Goal: Transaction & Acquisition: Purchase product/service

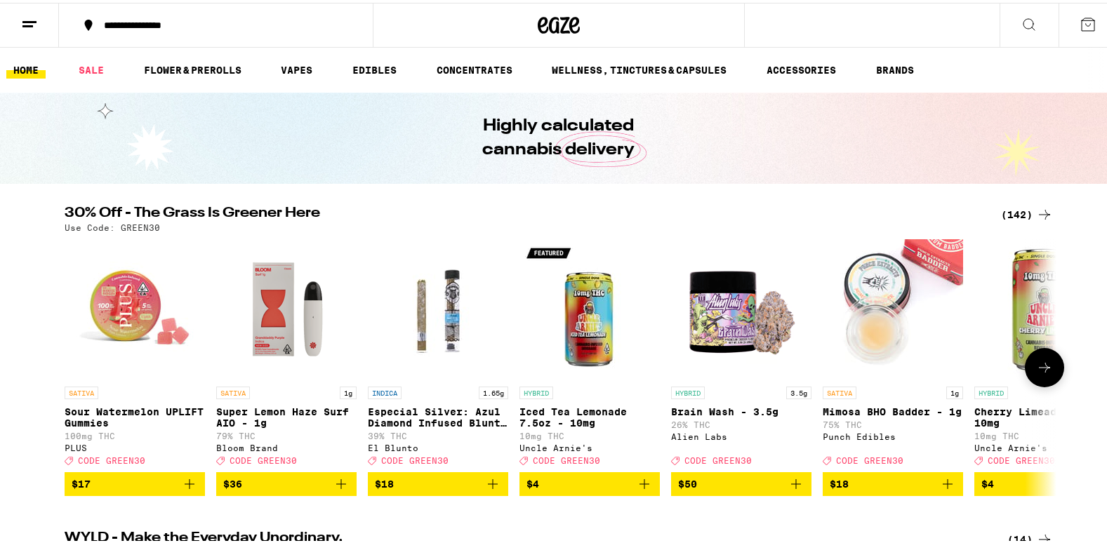
click at [1028, 371] on button at bounding box center [1044, 364] width 39 height 39
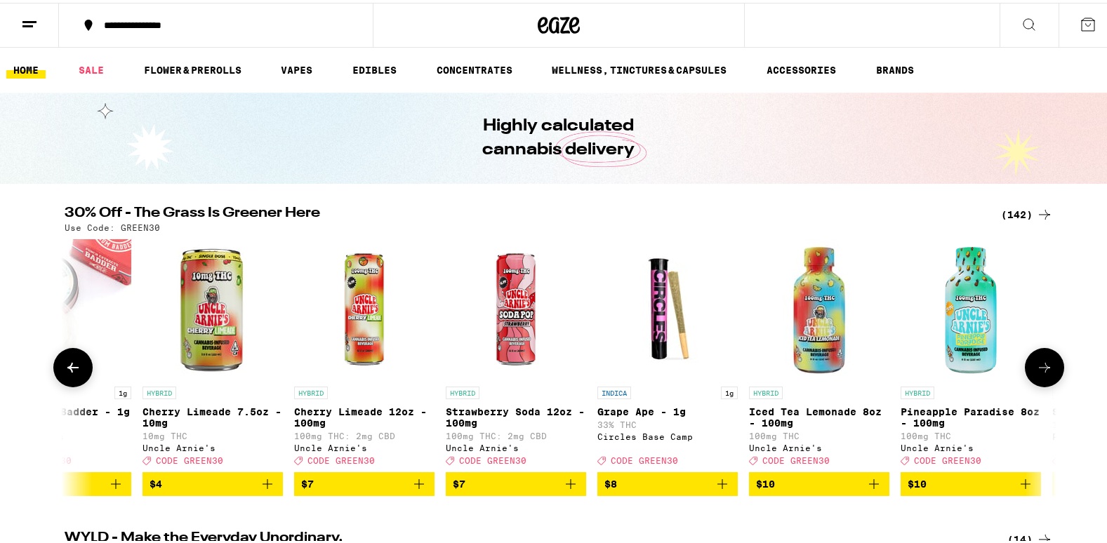
scroll to position [0, 835]
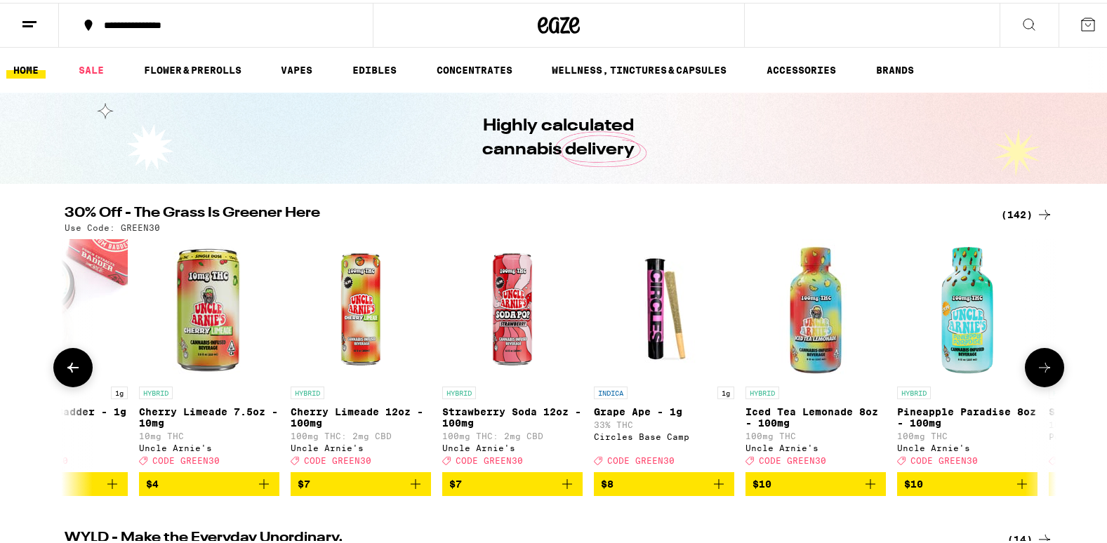
click at [1028, 371] on button at bounding box center [1044, 364] width 39 height 39
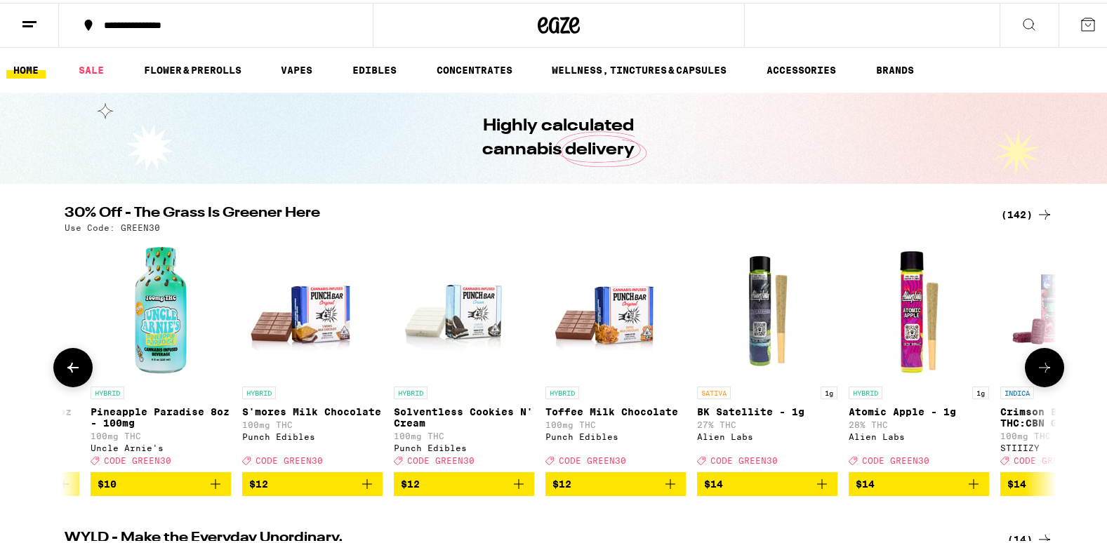
scroll to position [0, 1671]
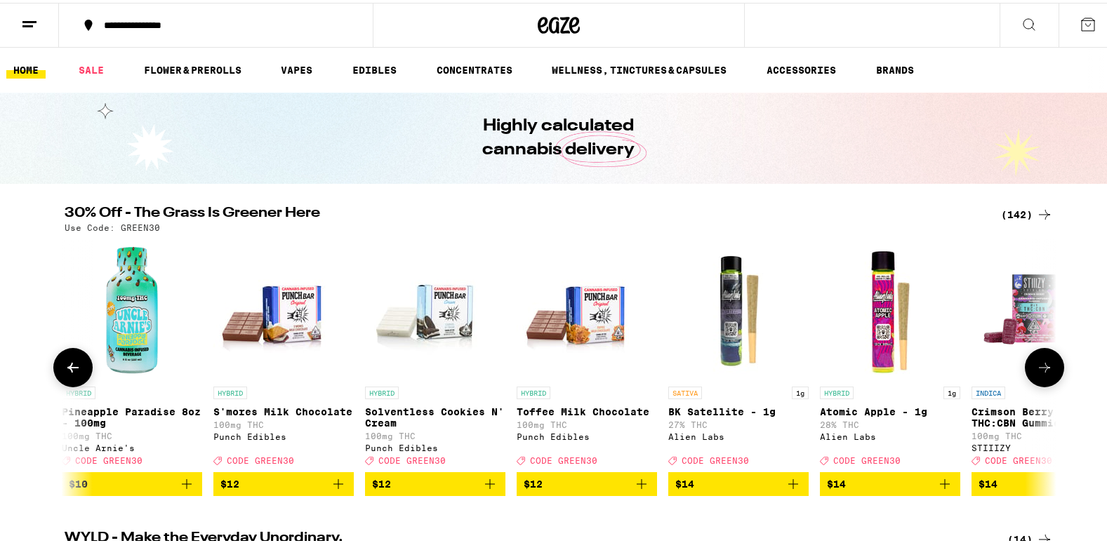
click at [1028, 371] on button at bounding box center [1044, 364] width 39 height 39
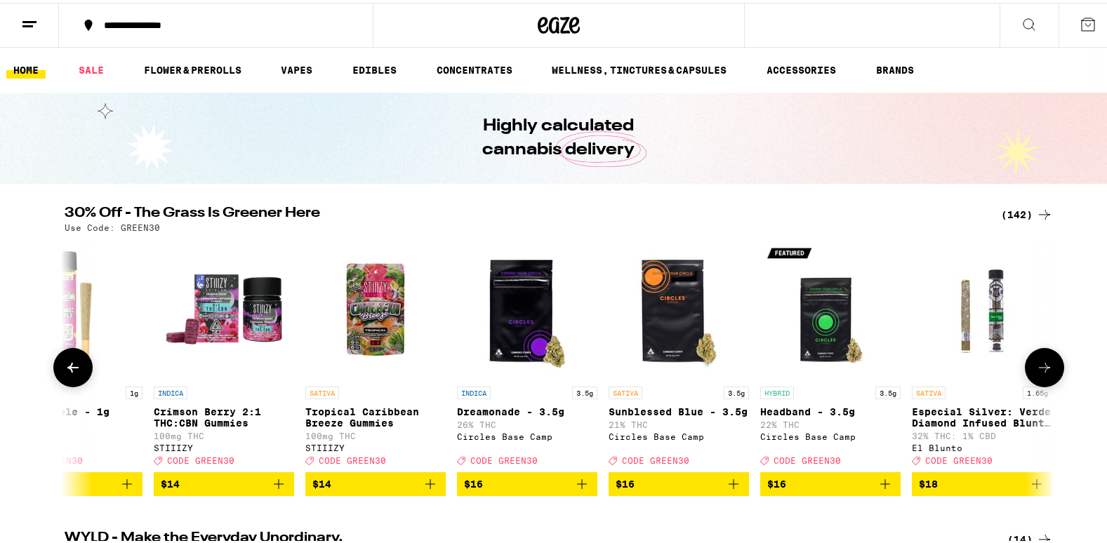
scroll to position [0, 2506]
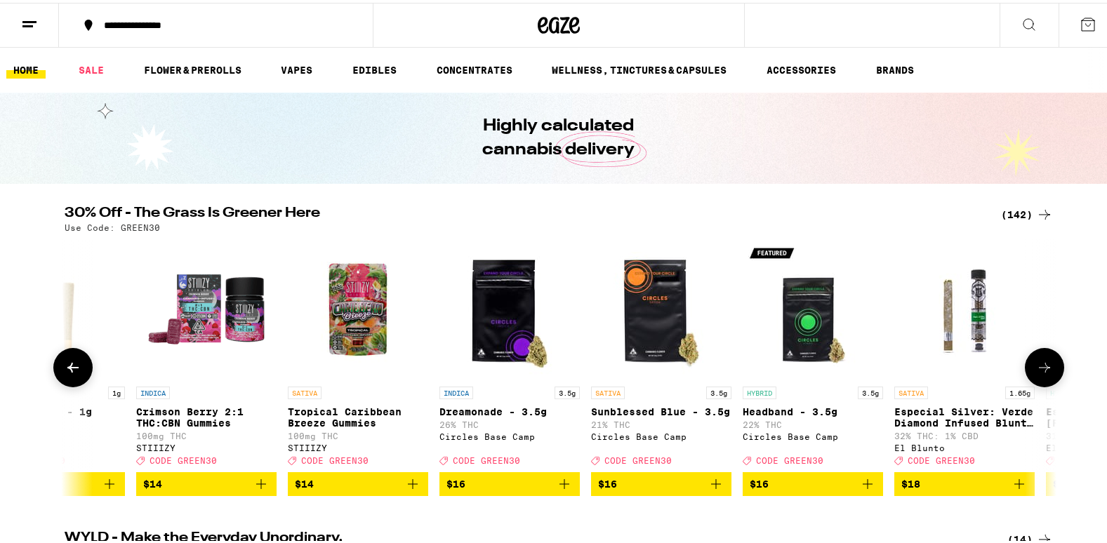
click at [1028, 371] on button at bounding box center [1044, 364] width 39 height 39
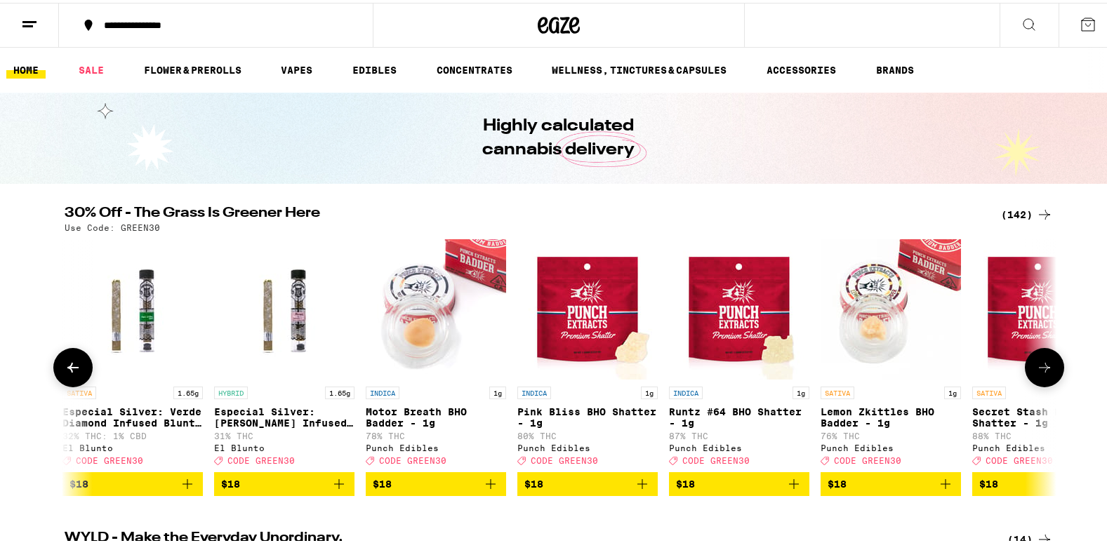
scroll to position [0, 3342]
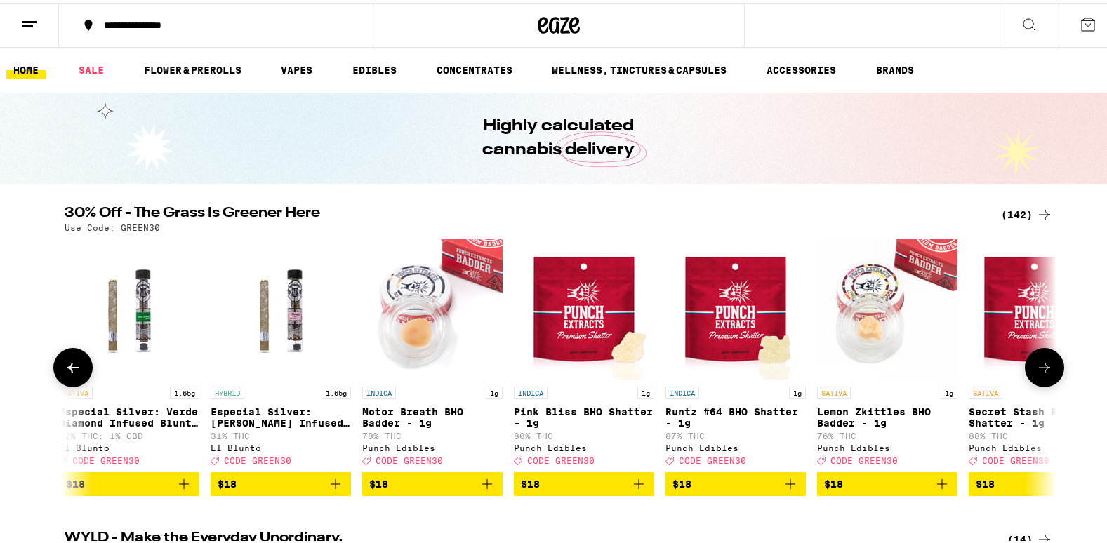
click at [1028, 371] on button at bounding box center [1044, 364] width 39 height 39
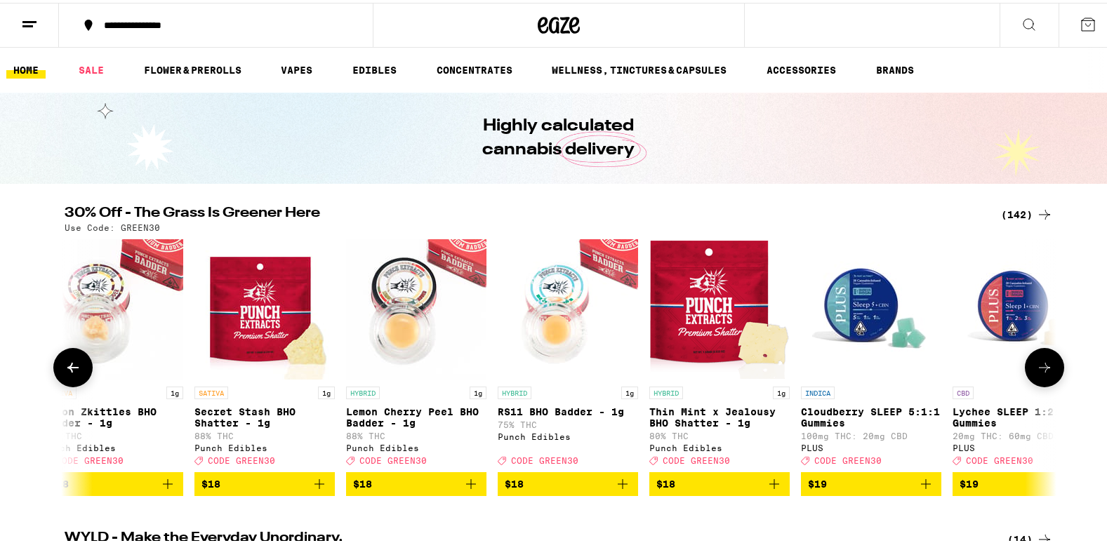
scroll to position [0, 4177]
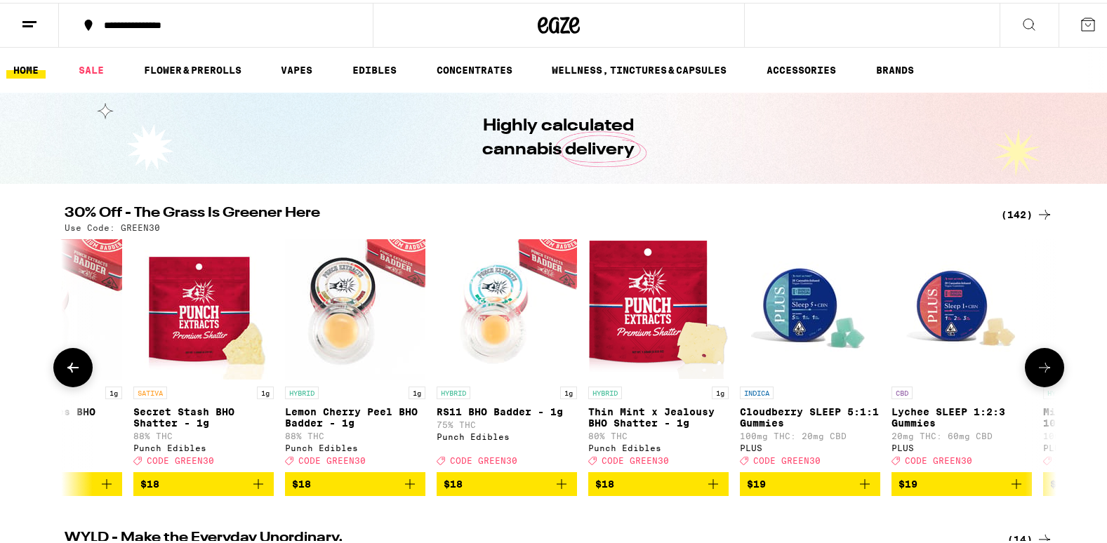
click at [1028, 371] on button at bounding box center [1044, 364] width 39 height 39
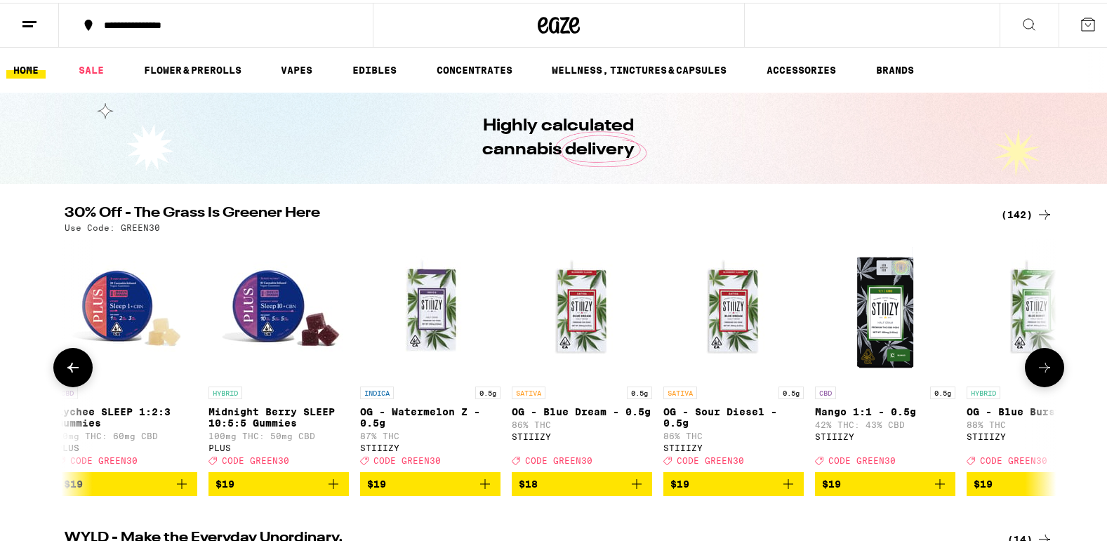
scroll to position [0, 5012]
click at [1028, 371] on button at bounding box center [1044, 364] width 39 height 39
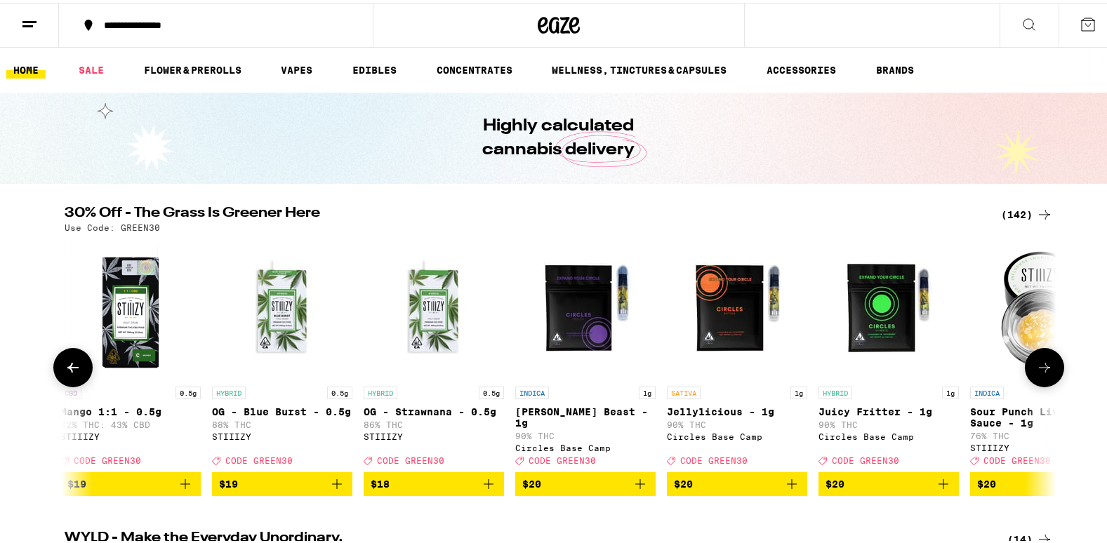
scroll to position [0, 5848]
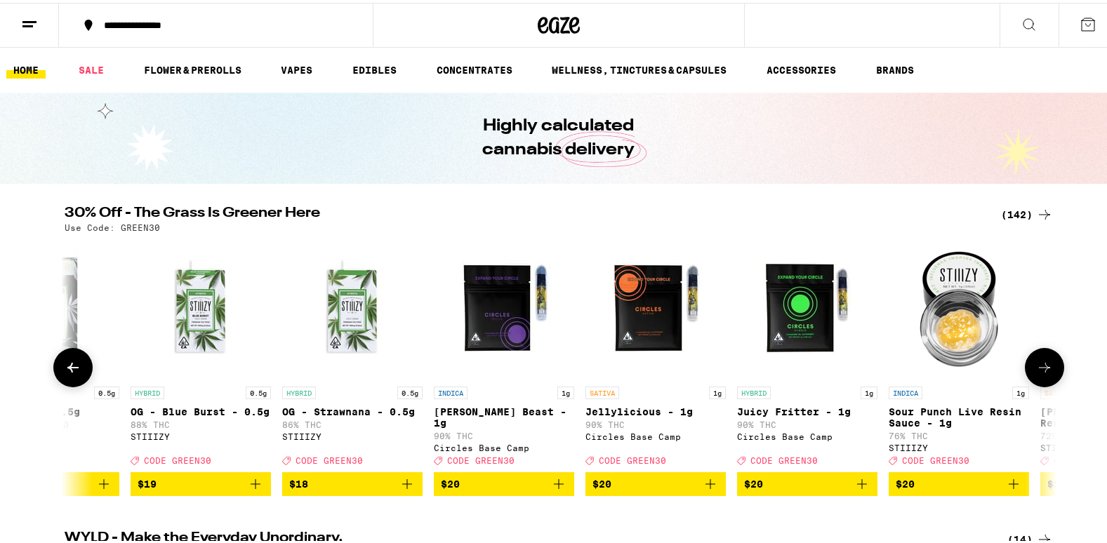
click at [1028, 371] on button at bounding box center [1044, 364] width 39 height 39
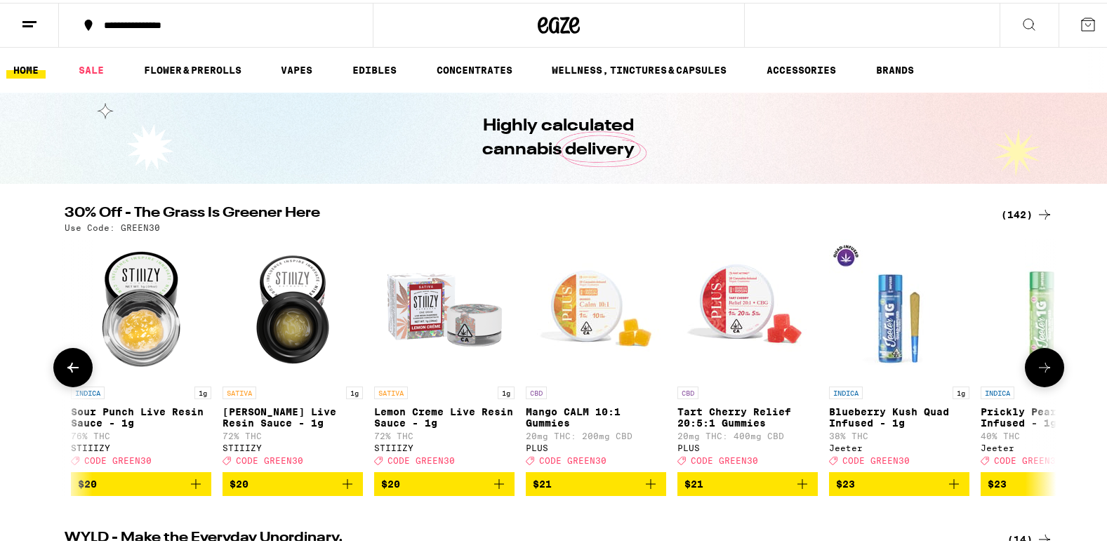
scroll to position [0, 6683]
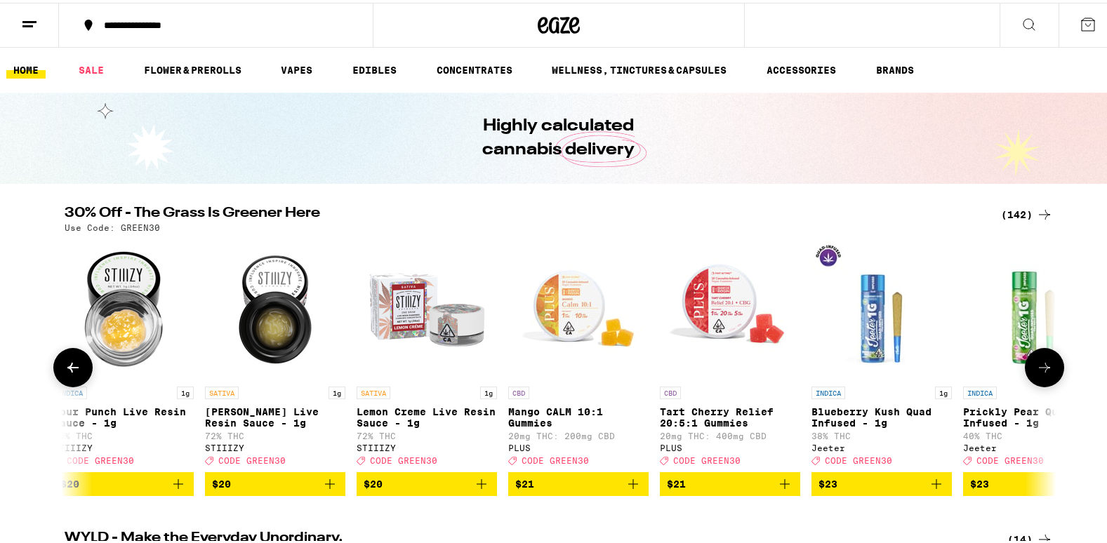
click at [1028, 371] on button at bounding box center [1044, 364] width 39 height 39
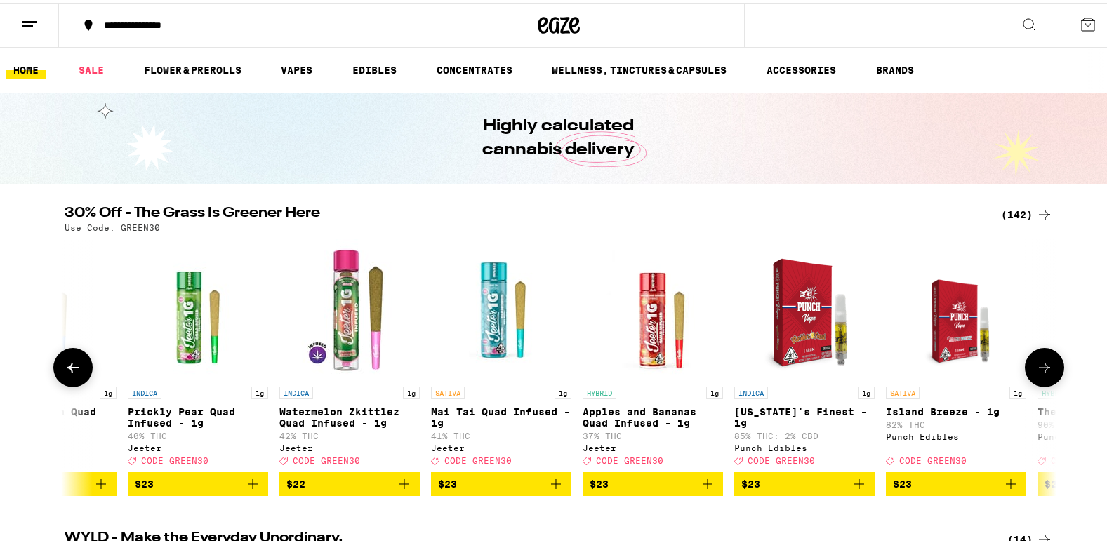
click at [1028, 371] on button at bounding box center [1044, 364] width 39 height 39
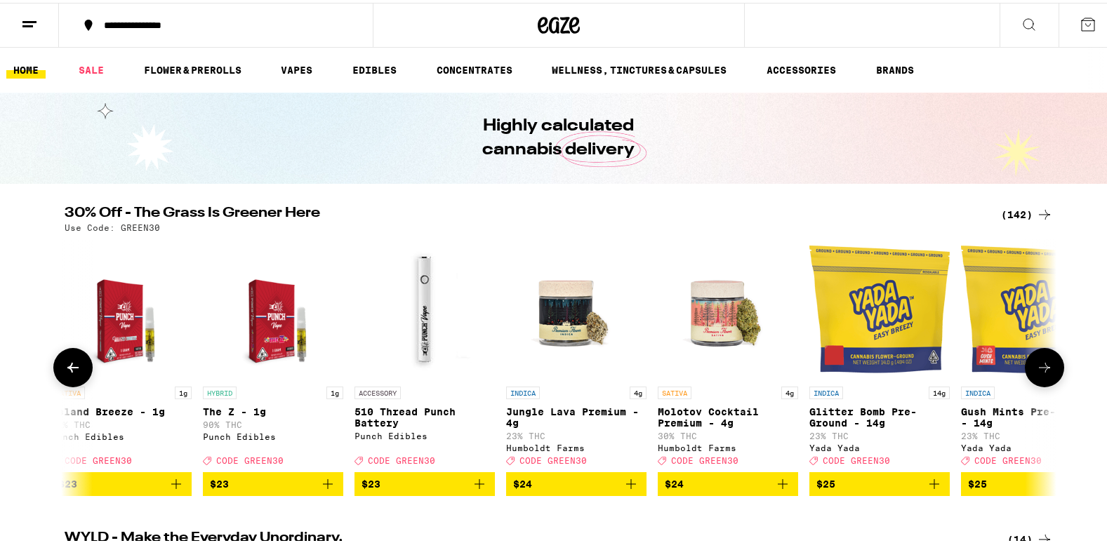
scroll to position [0, 8354]
click at [1028, 371] on button at bounding box center [1044, 364] width 39 height 39
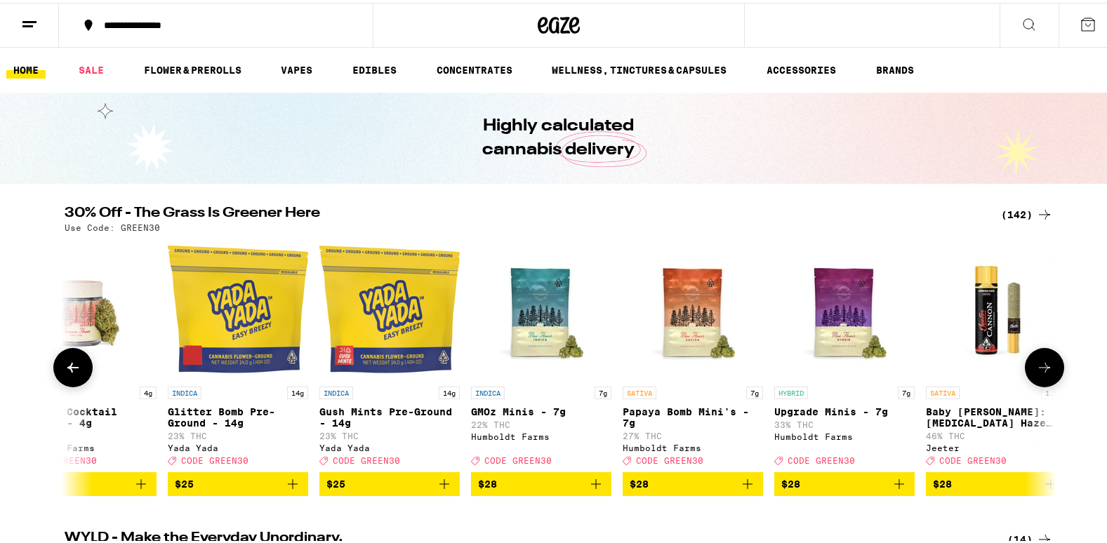
scroll to position [0, 9189]
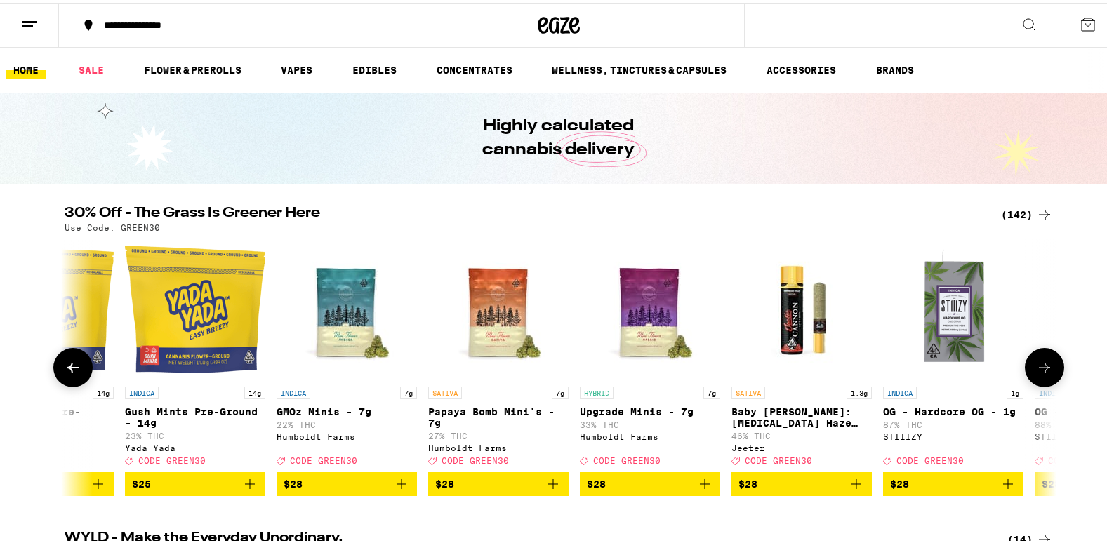
click at [65, 373] on icon at bounding box center [73, 365] width 17 height 17
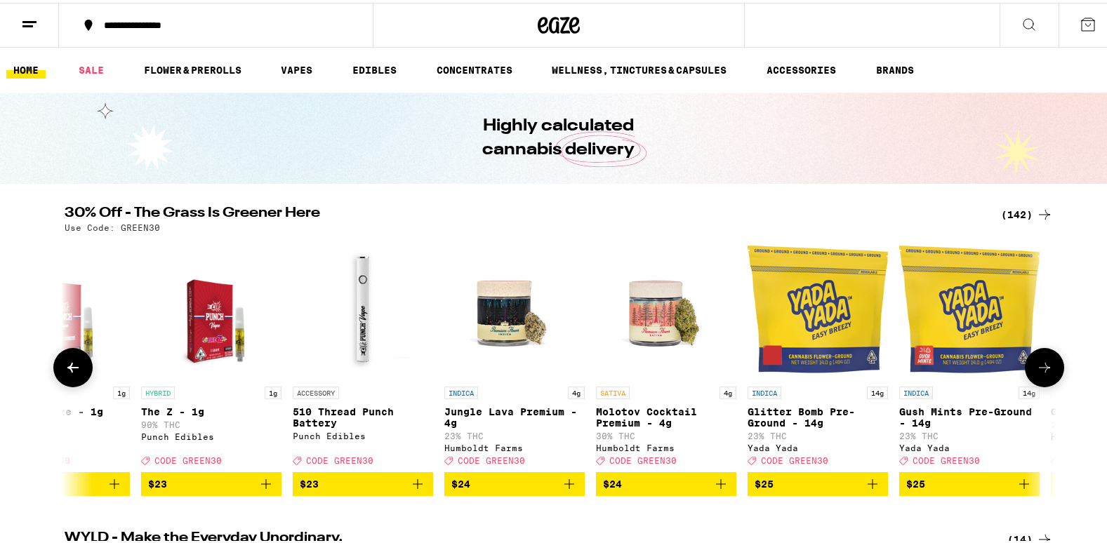
scroll to position [0, 8354]
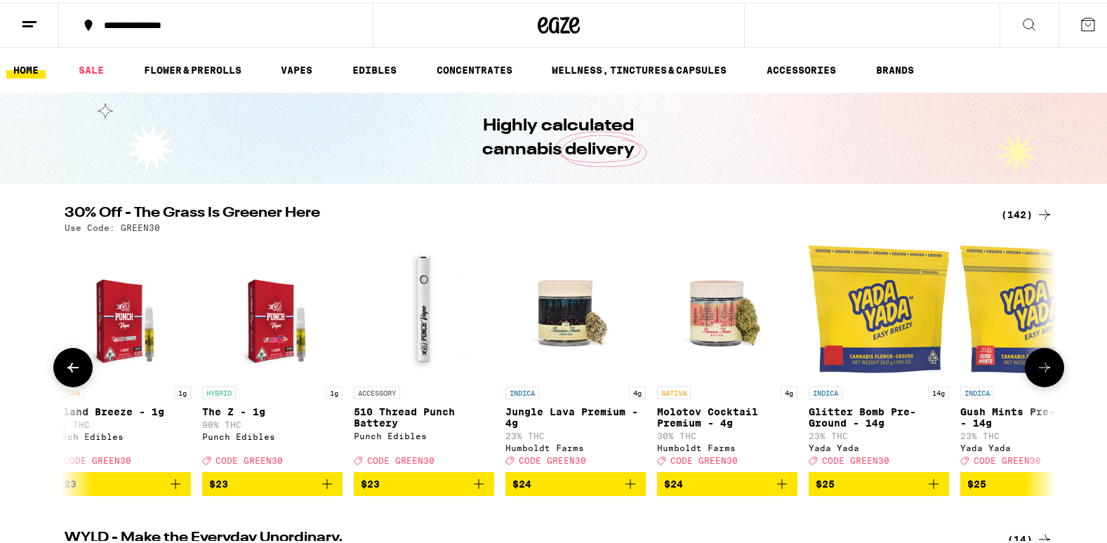
click at [777, 487] on icon "Add to bag" at bounding box center [782, 482] width 10 height 10
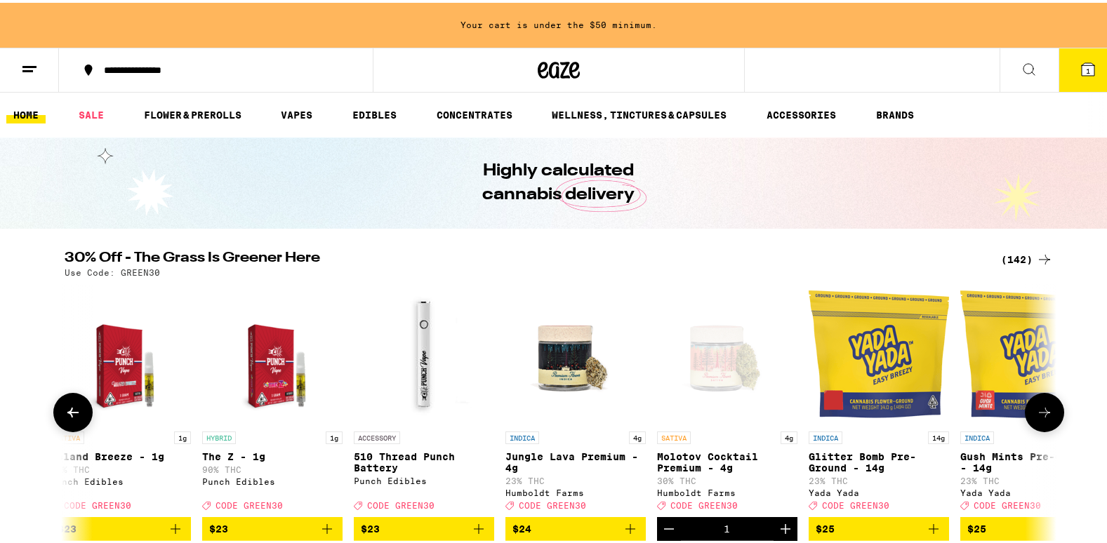
click at [1037, 418] on icon at bounding box center [1044, 410] width 17 height 17
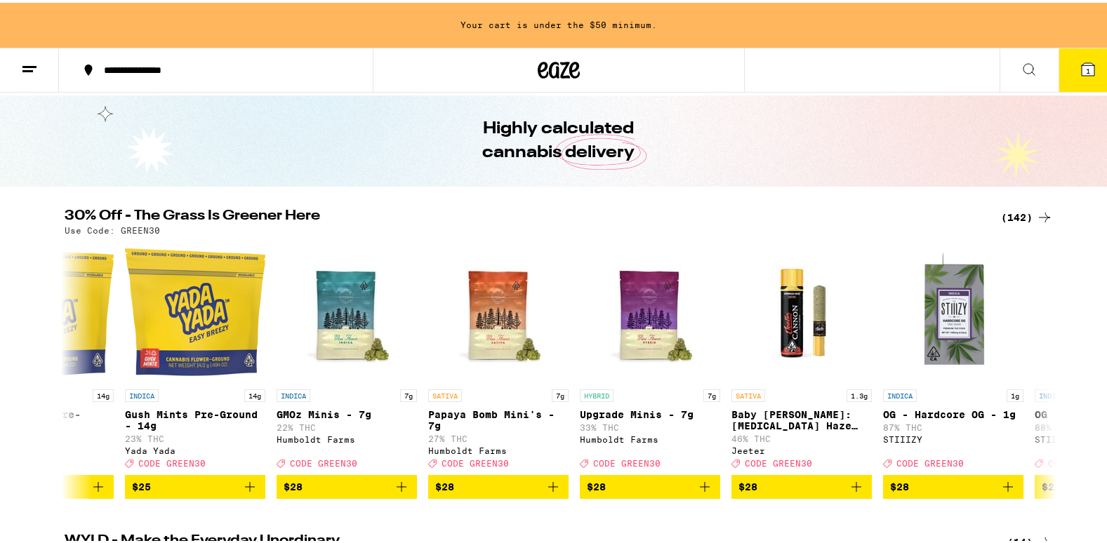
scroll to position [56, 0]
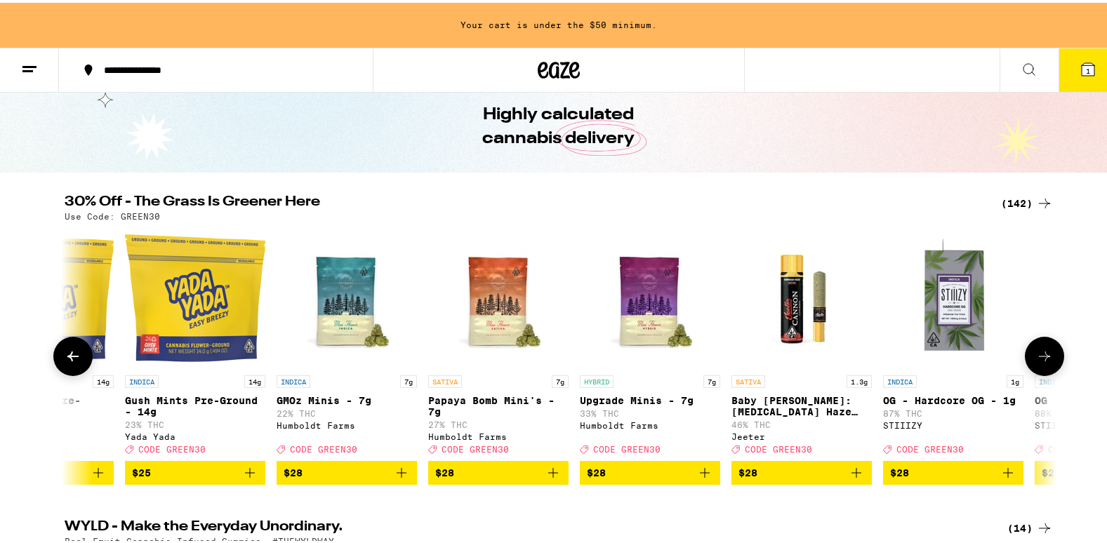
click at [703, 479] on icon "Add to bag" at bounding box center [704, 470] width 17 height 17
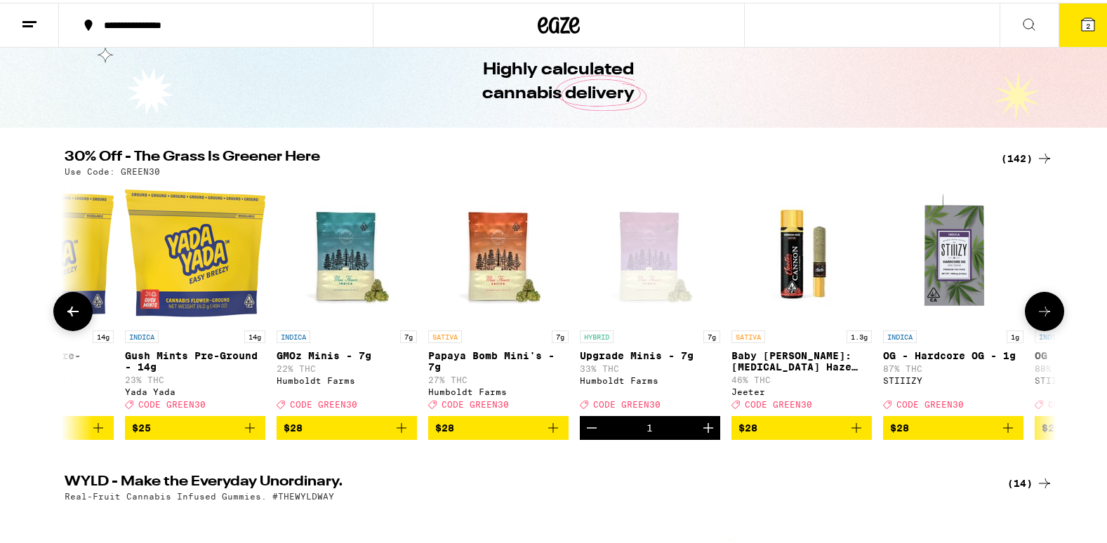
scroll to position [11, 0]
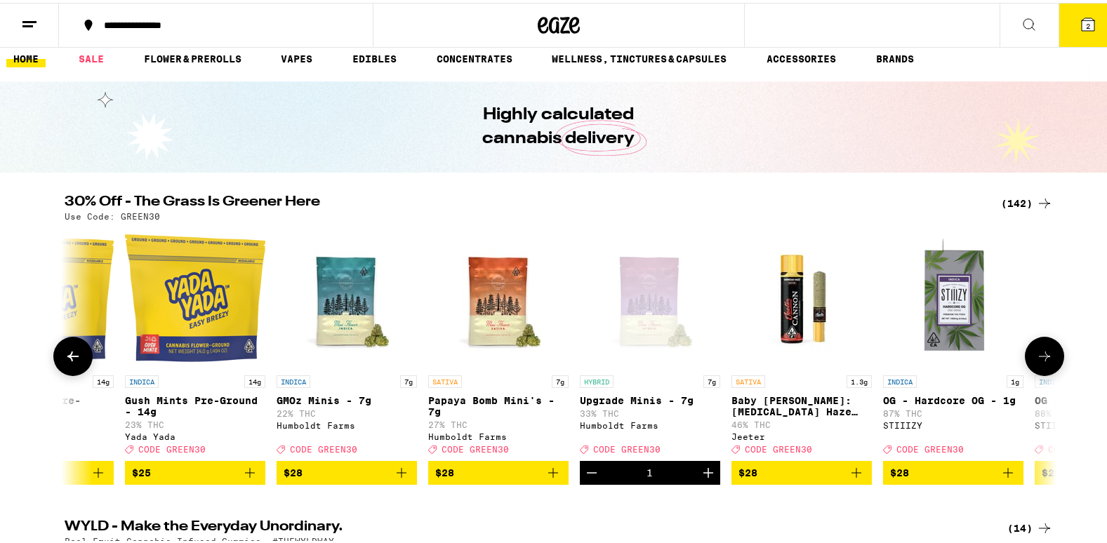
click at [1048, 366] on button at bounding box center [1044, 353] width 39 height 39
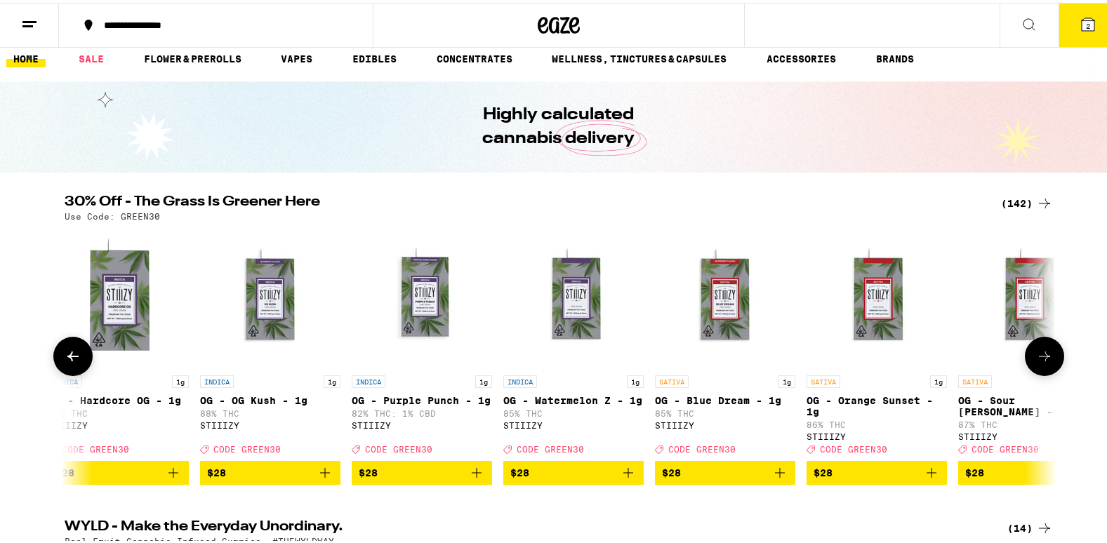
scroll to position [0, 10025]
click at [1048, 366] on button at bounding box center [1044, 353] width 39 height 39
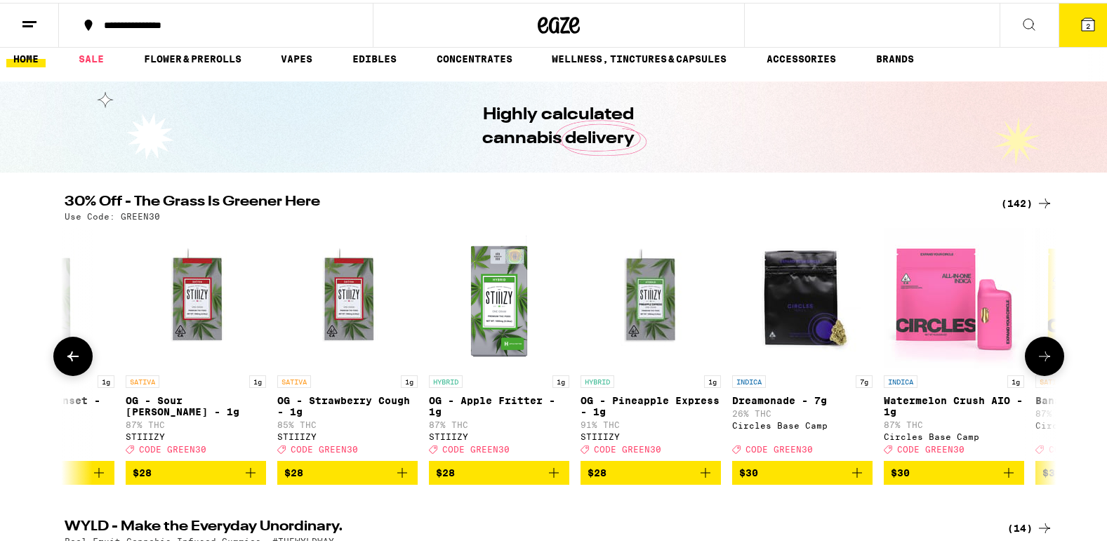
scroll to position [0, 10860]
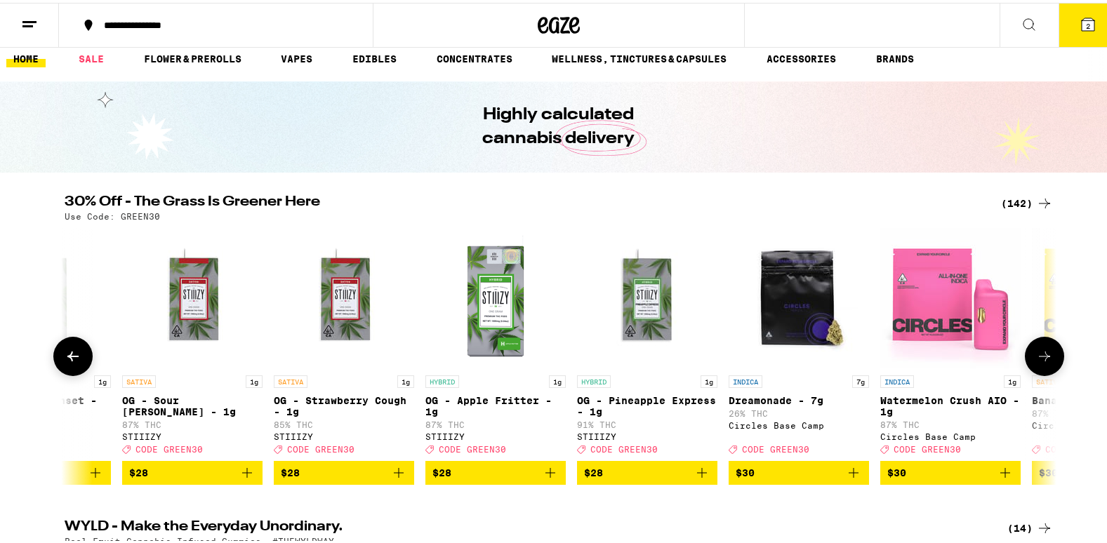
click at [1048, 366] on button at bounding box center [1044, 353] width 39 height 39
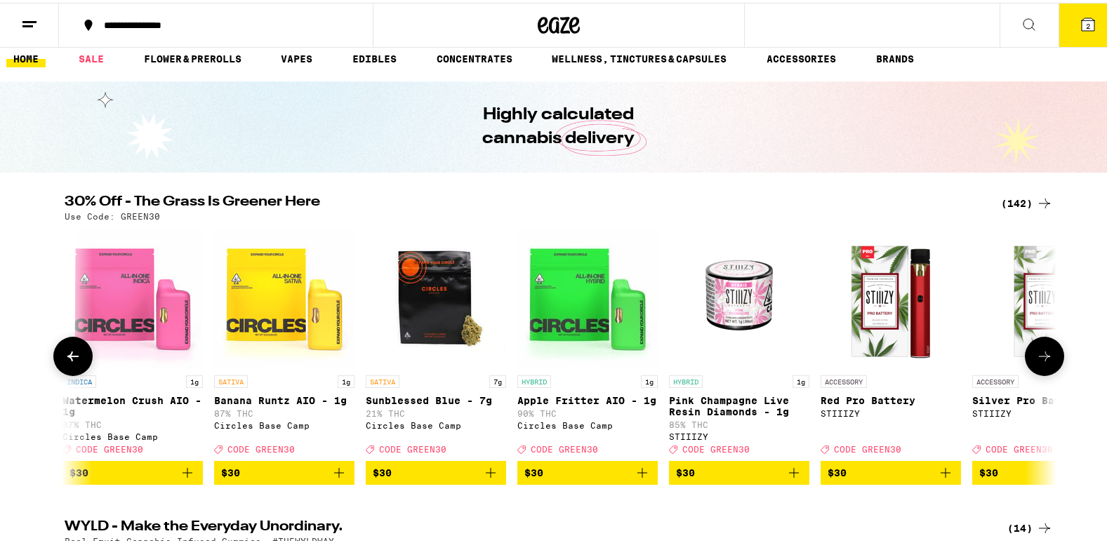
scroll to position [0, 11696]
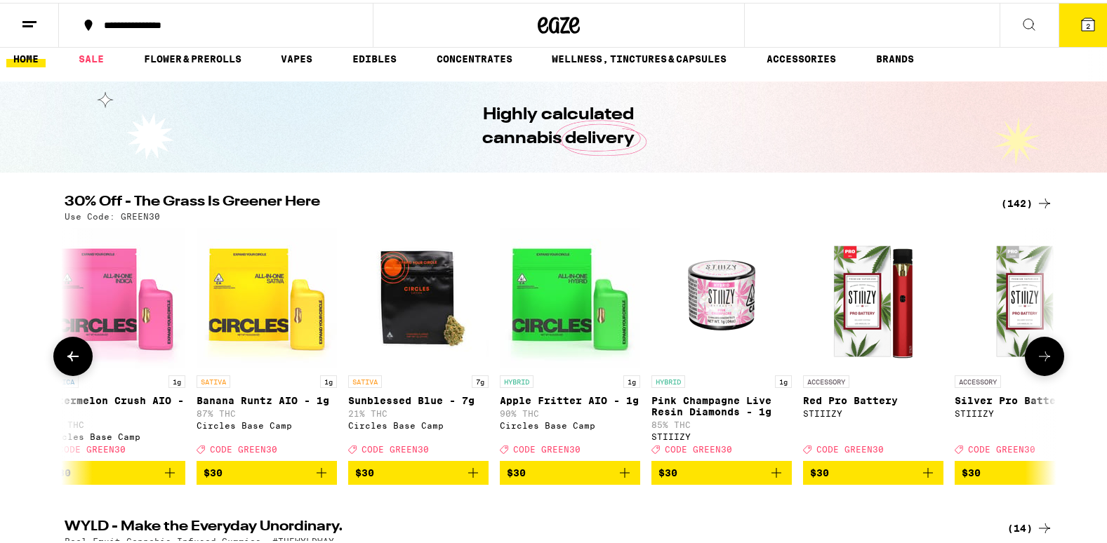
click at [1048, 366] on button at bounding box center [1044, 353] width 39 height 39
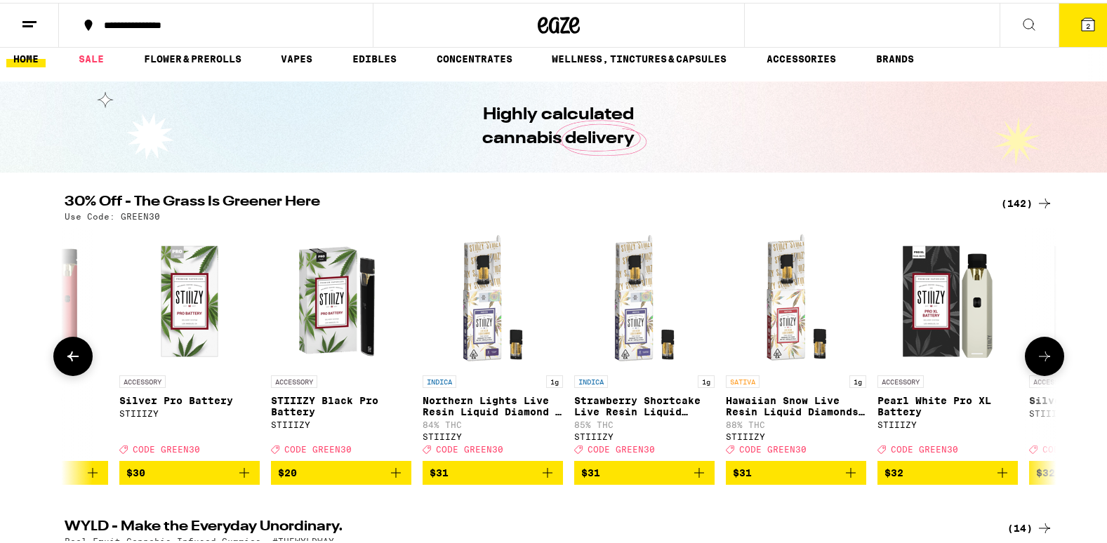
click at [1048, 366] on button at bounding box center [1044, 353] width 39 height 39
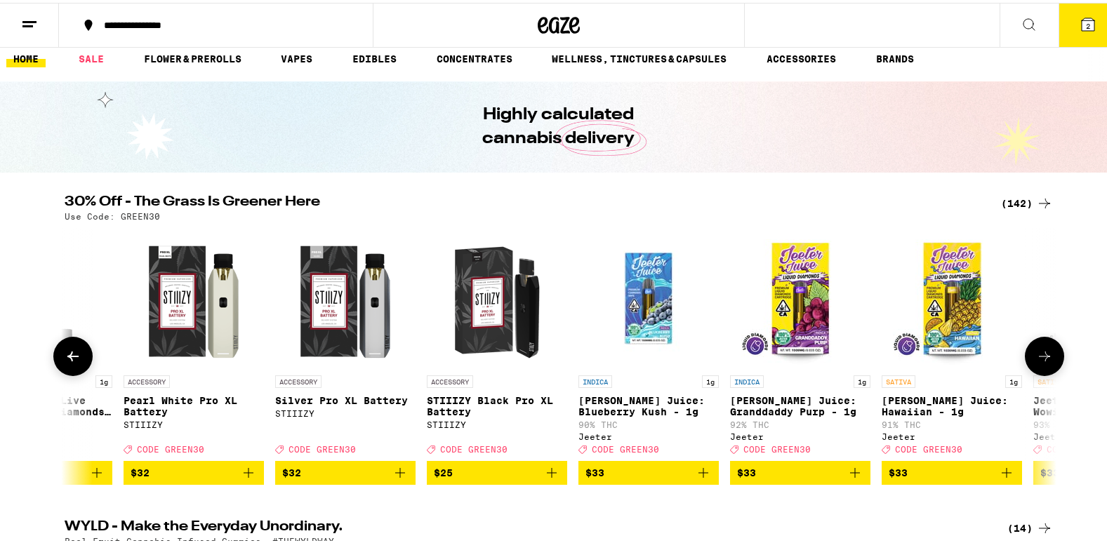
scroll to position [0, 13367]
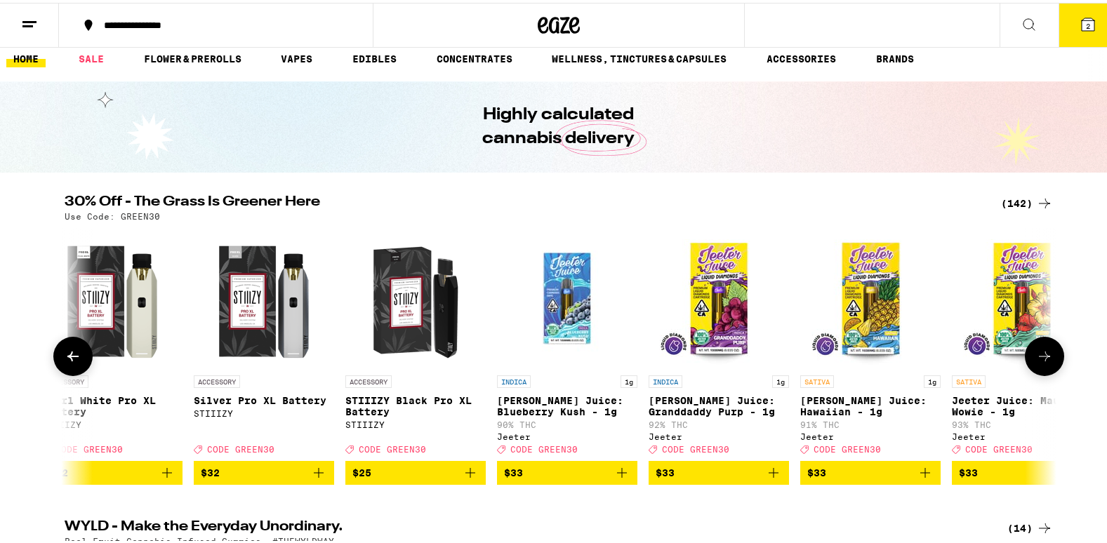
click at [1048, 366] on button at bounding box center [1044, 353] width 39 height 39
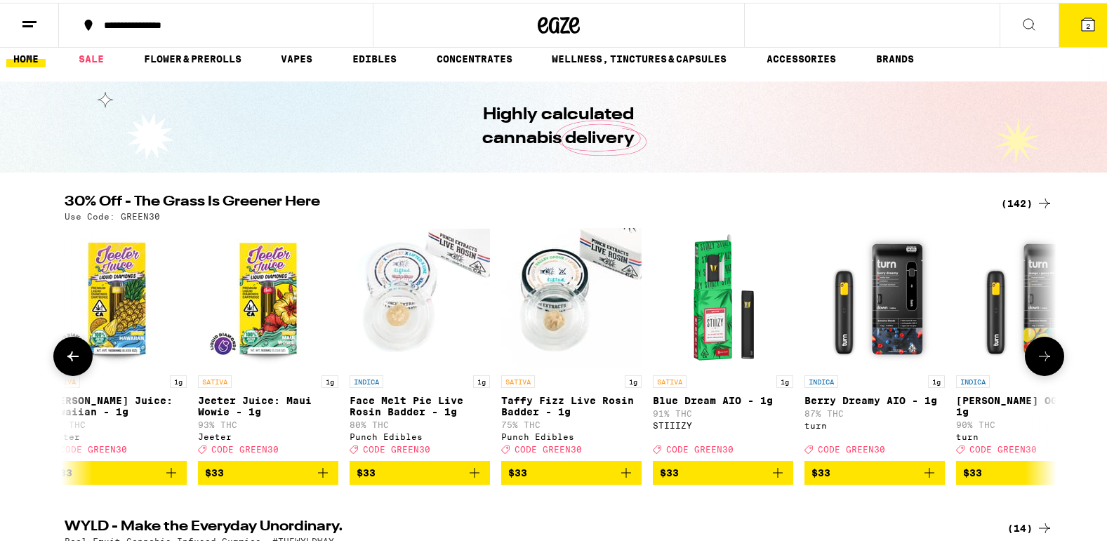
scroll to position [0, 14202]
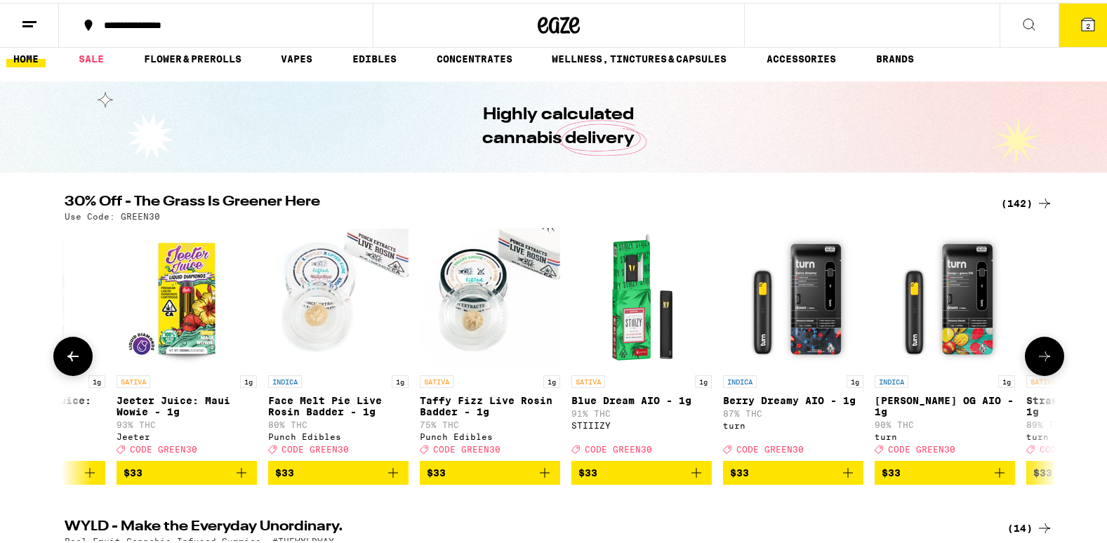
click at [1048, 366] on button at bounding box center [1044, 353] width 39 height 39
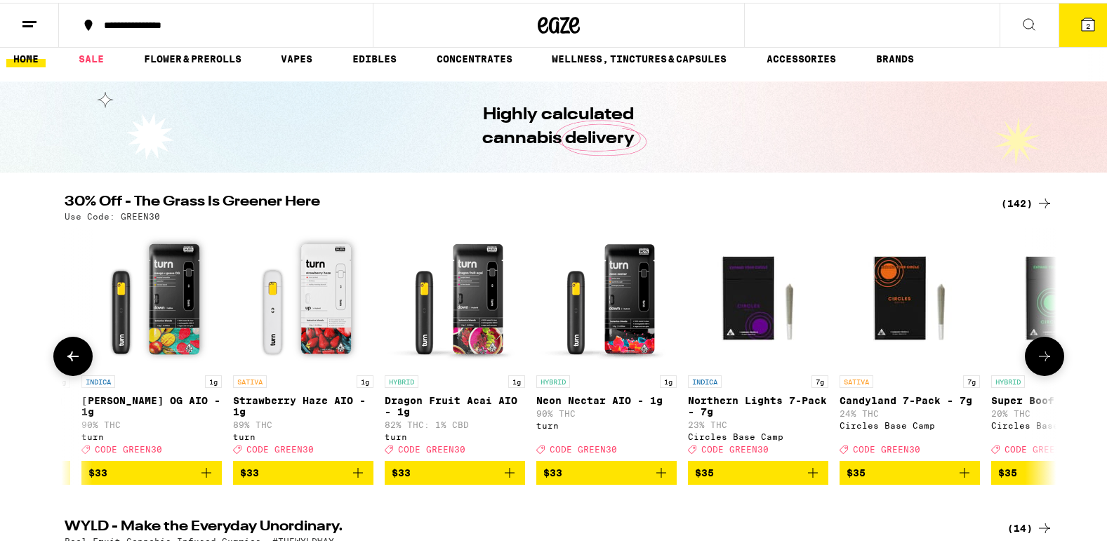
scroll to position [0, 15037]
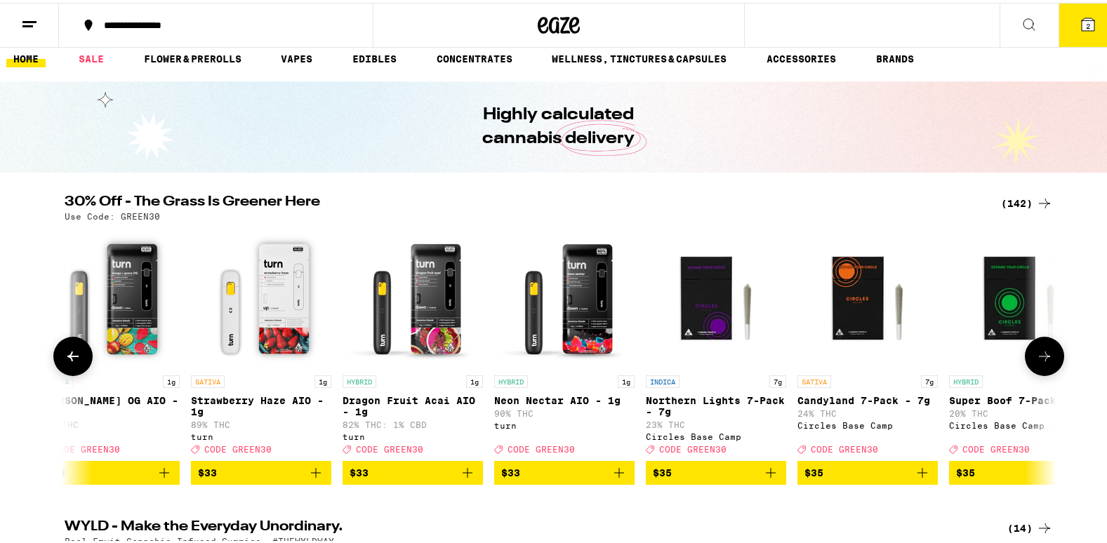
click at [1048, 366] on button at bounding box center [1044, 353] width 39 height 39
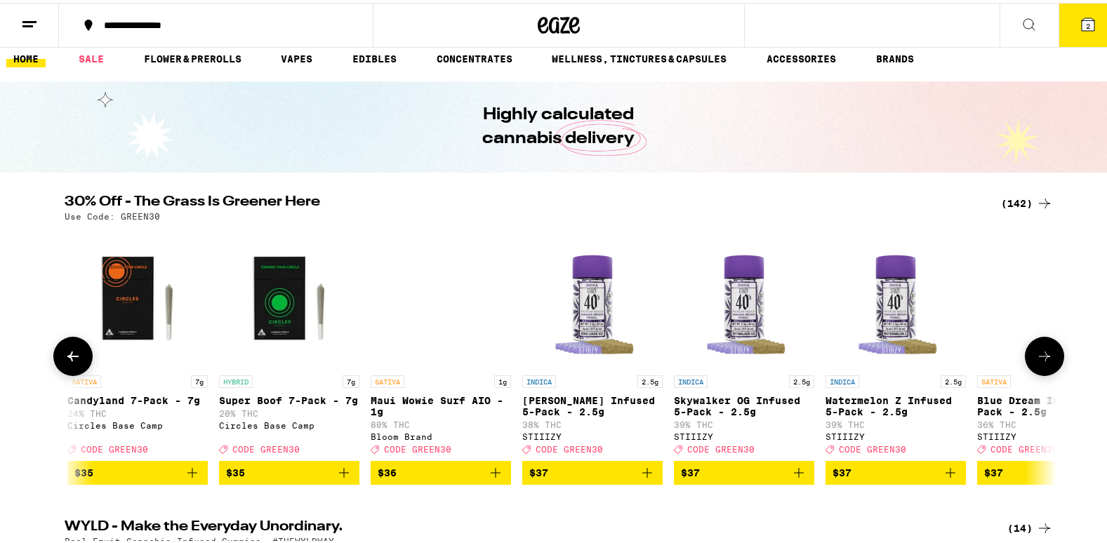
scroll to position [0, 15873]
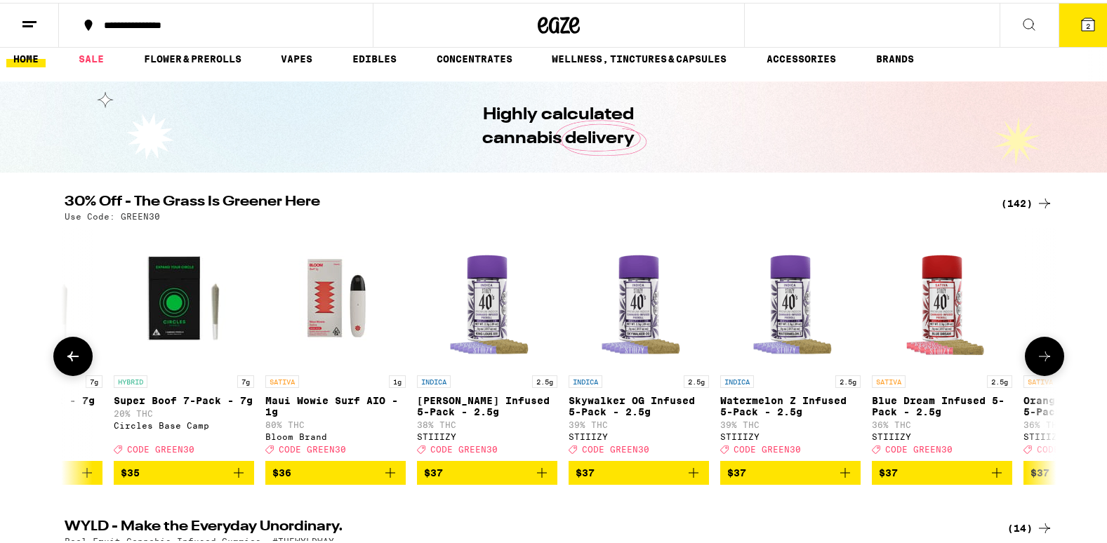
click at [67, 359] on icon at bounding box center [72, 354] width 11 height 10
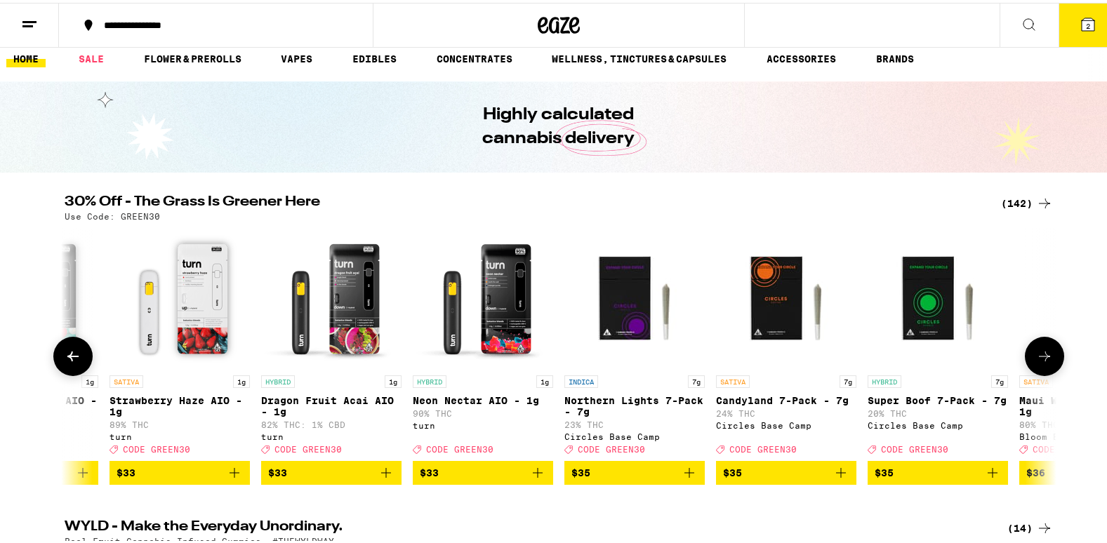
scroll to position [0, 15037]
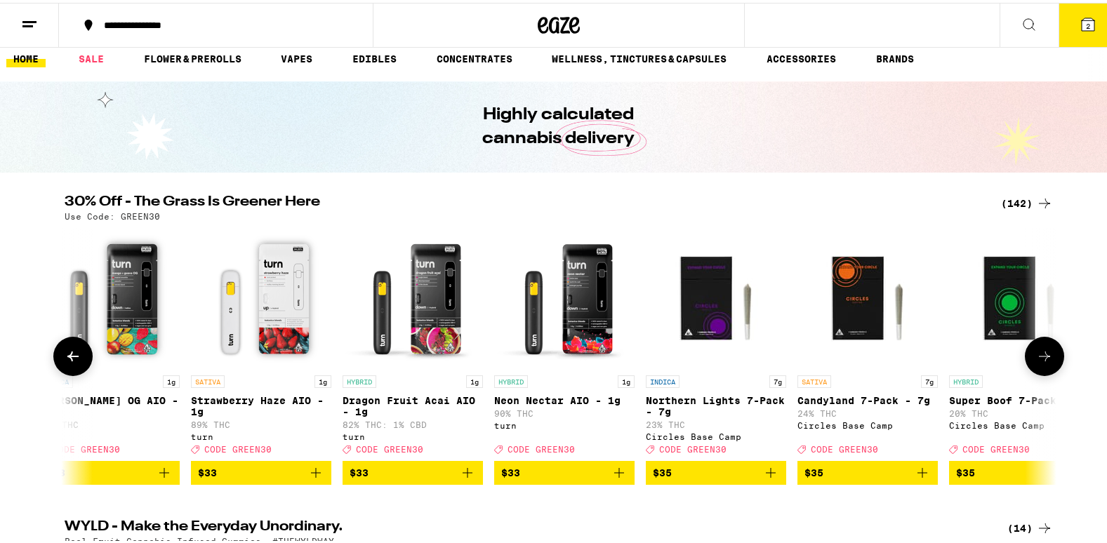
click at [1038, 358] on icon at bounding box center [1044, 353] width 17 height 17
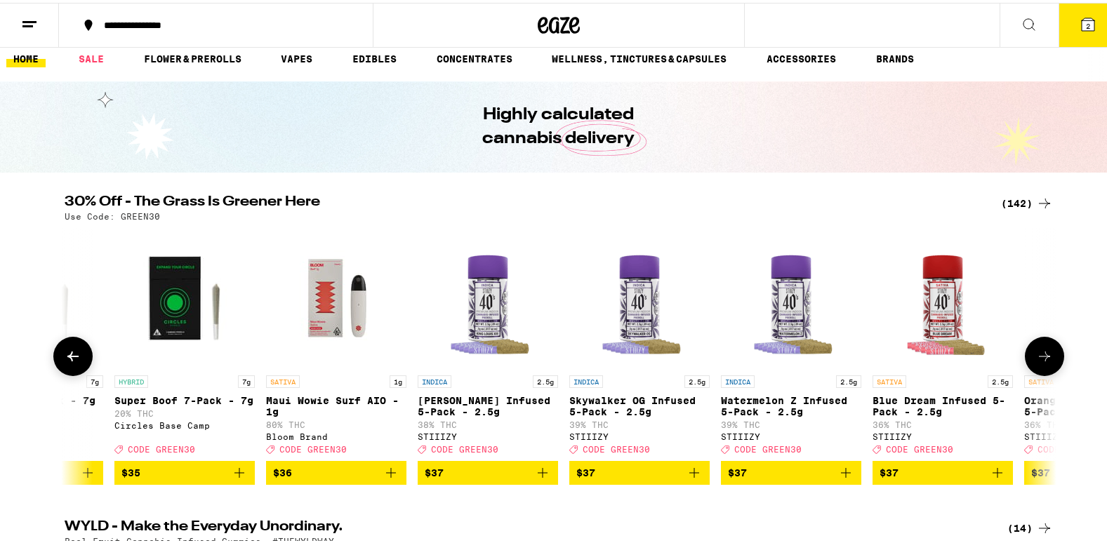
scroll to position [0, 15873]
click at [1038, 358] on icon at bounding box center [1044, 353] width 17 height 17
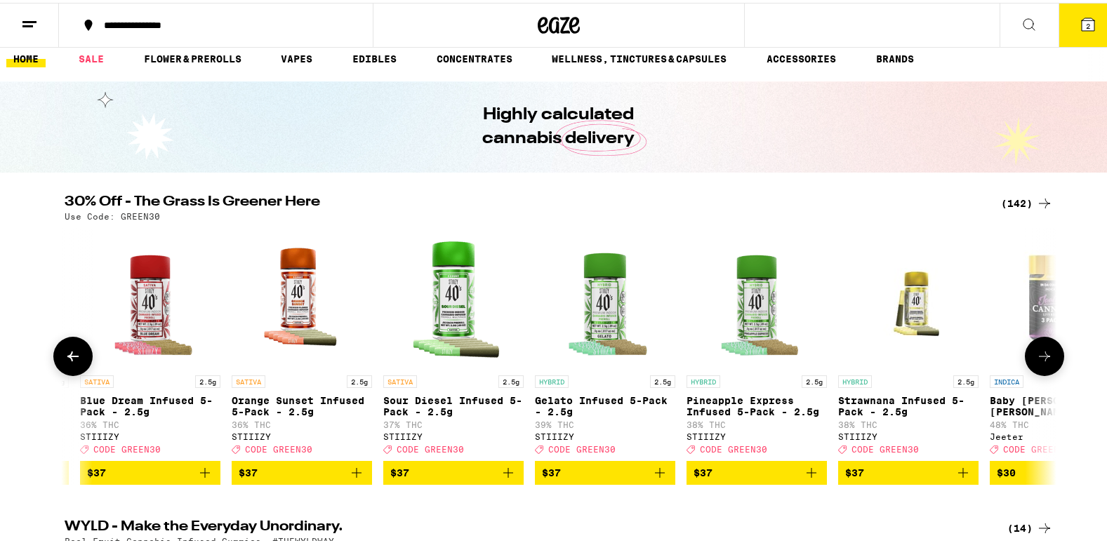
scroll to position [0, 16708]
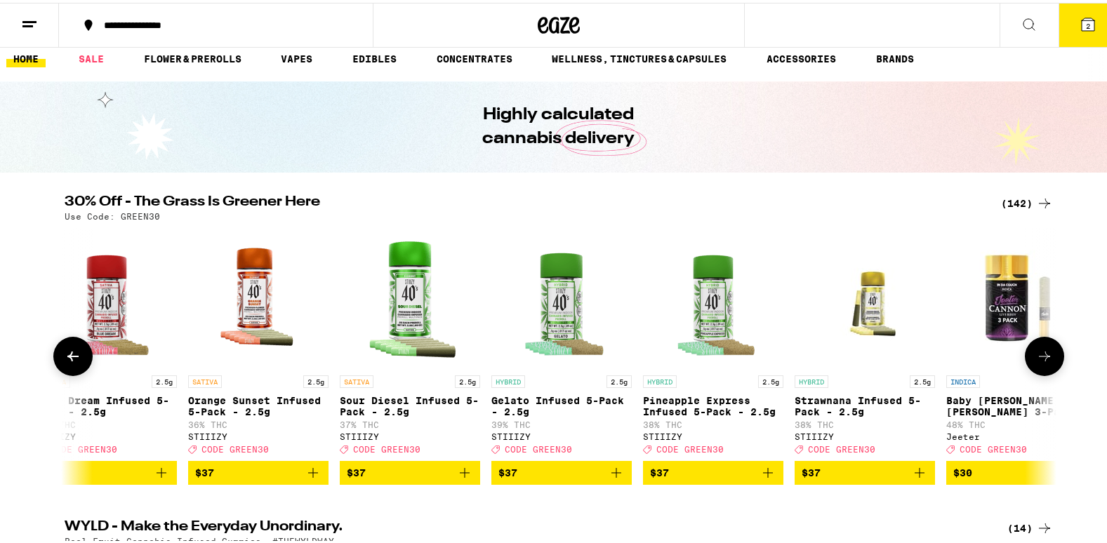
click at [1038, 358] on icon at bounding box center [1044, 353] width 17 height 17
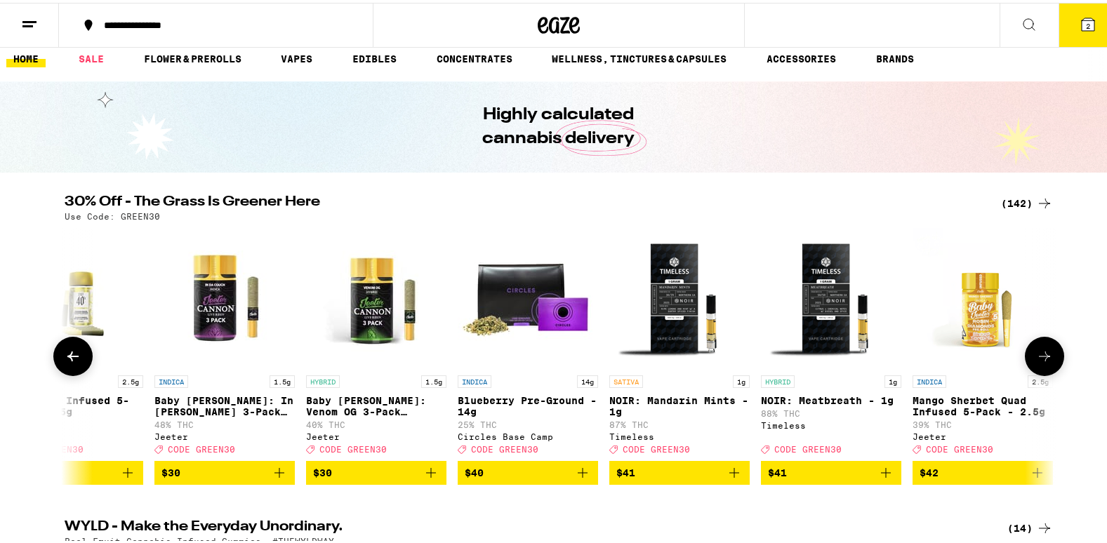
scroll to position [0, 17544]
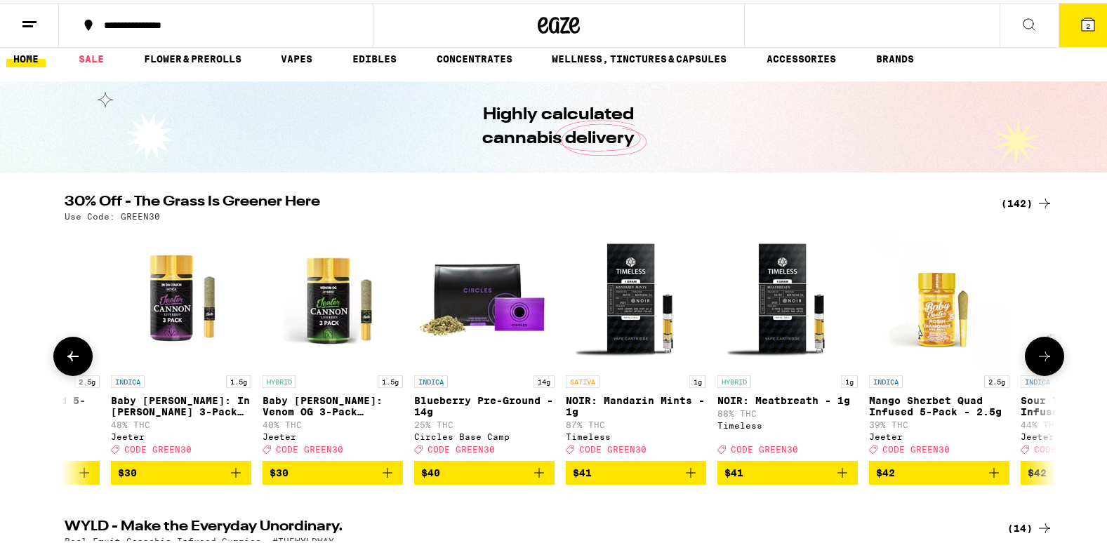
click at [1038, 358] on icon at bounding box center [1044, 353] width 17 height 17
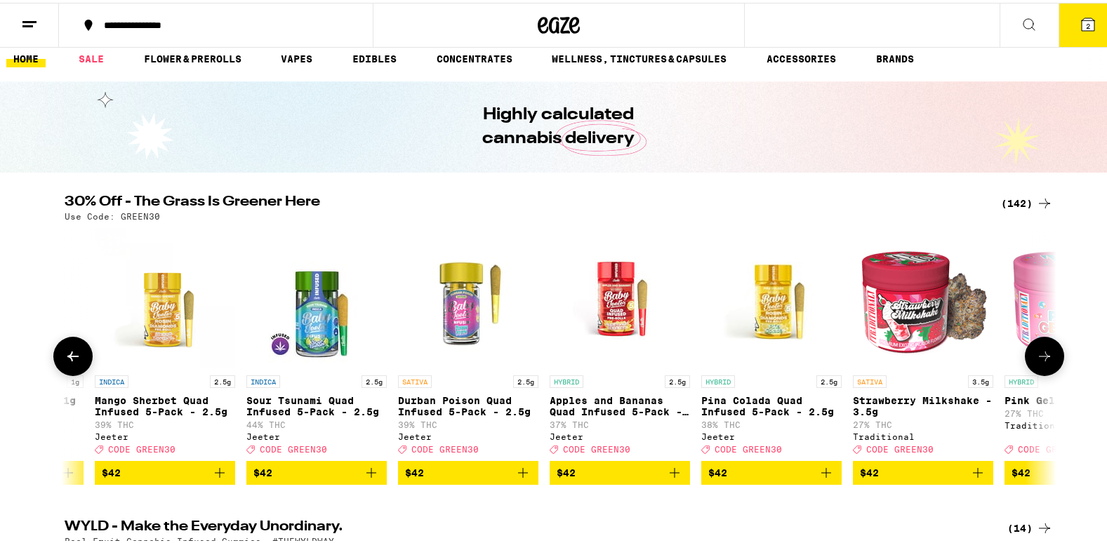
scroll to position [0, 18379]
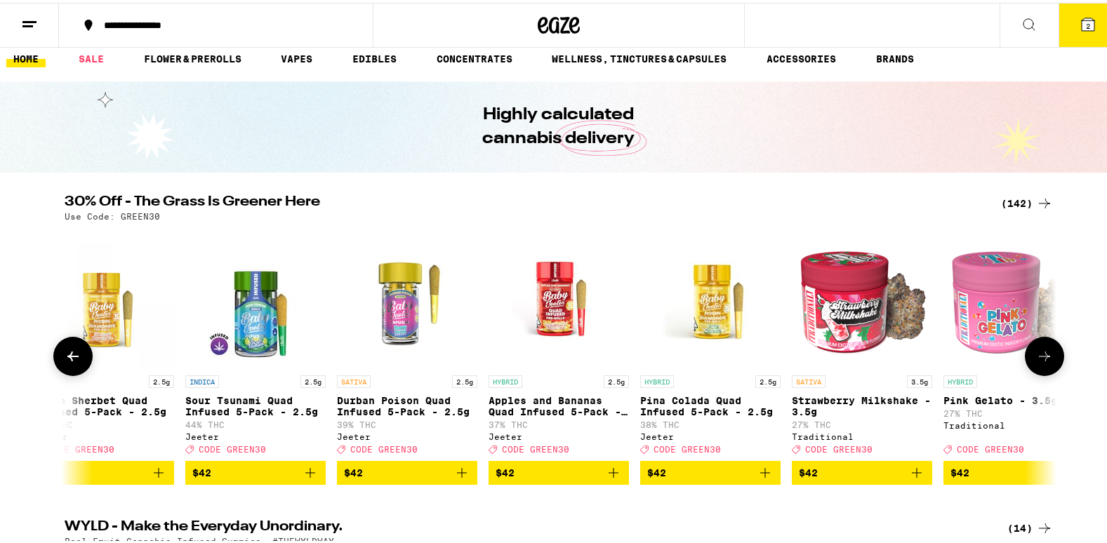
click at [1038, 358] on icon at bounding box center [1044, 353] width 17 height 17
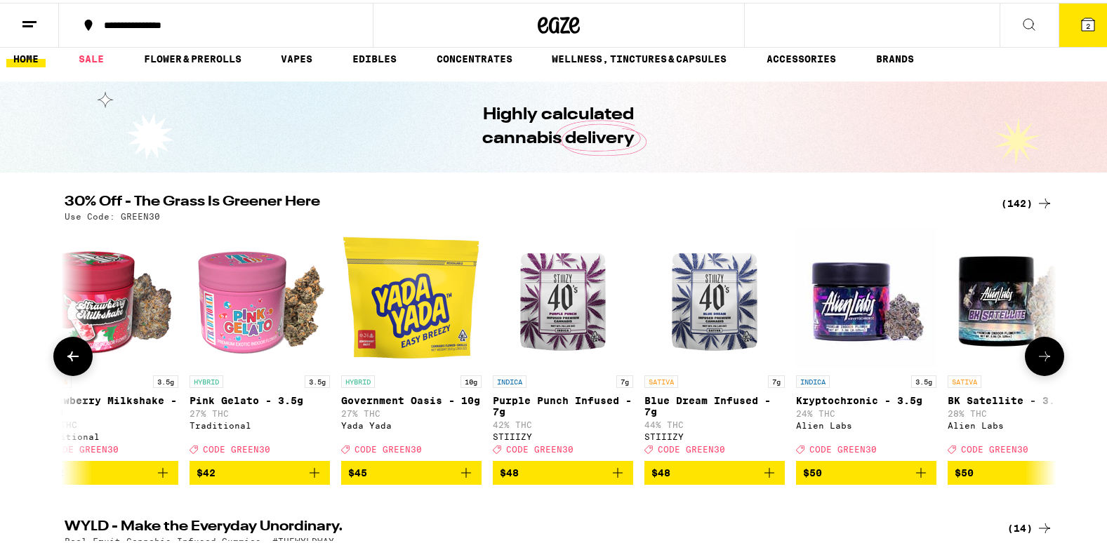
scroll to position [0, 19214]
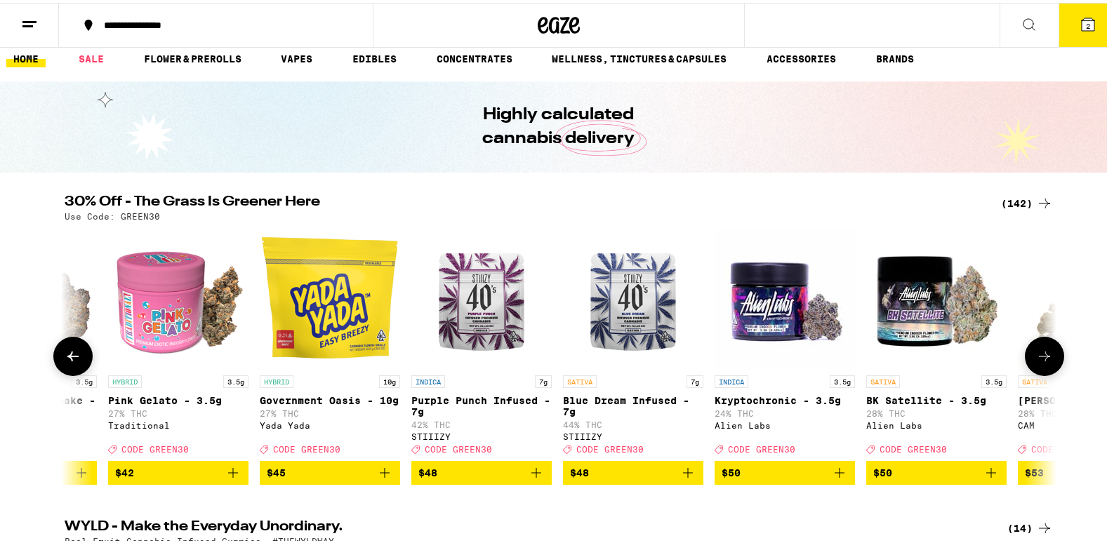
click at [531, 475] on icon "Add to bag" at bounding box center [536, 470] width 10 height 10
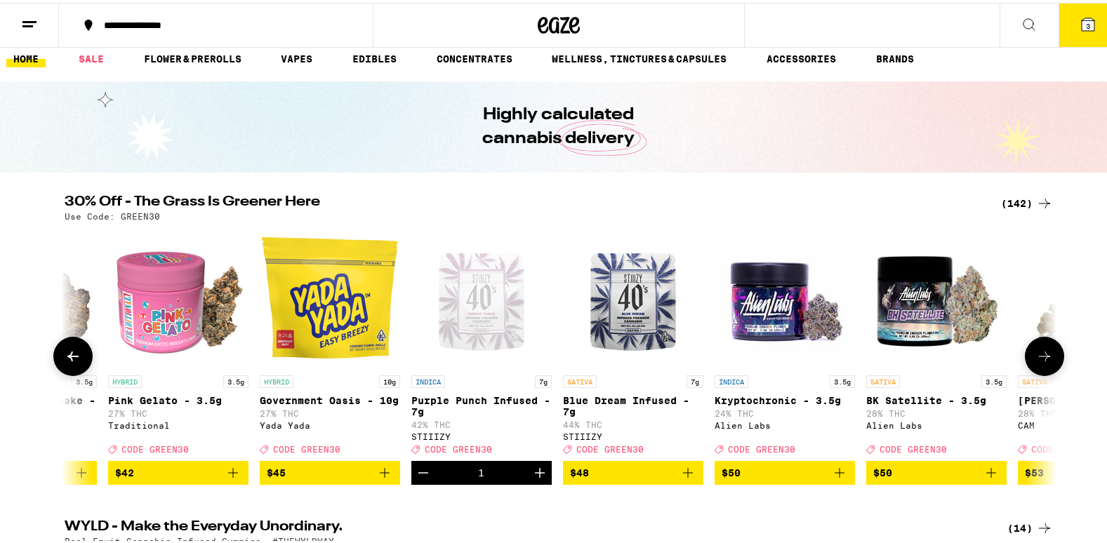
click at [680, 479] on icon "Add to bag" at bounding box center [688, 470] width 17 height 17
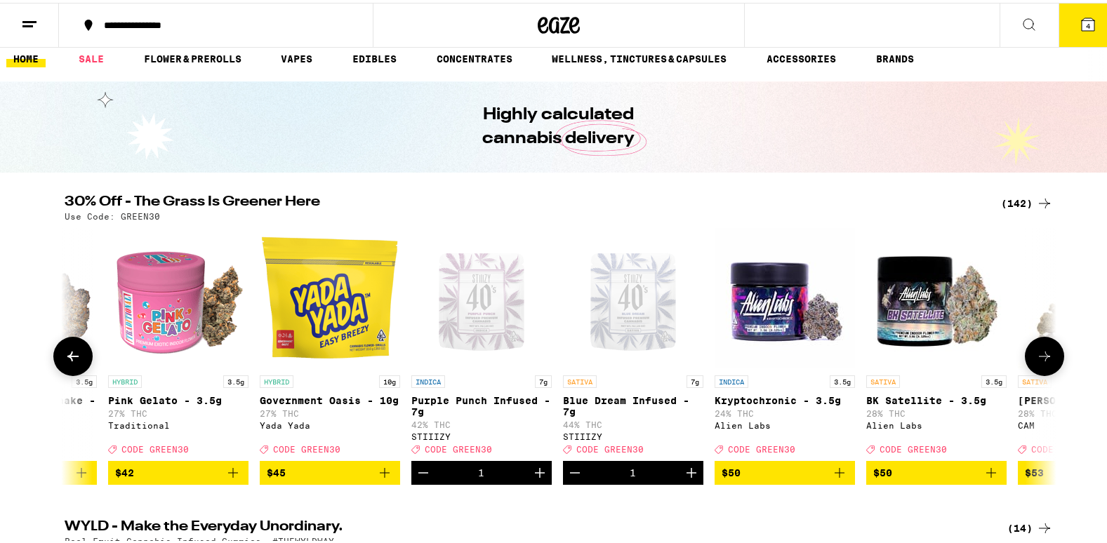
click at [1047, 358] on icon at bounding box center [1044, 353] width 17 height 17
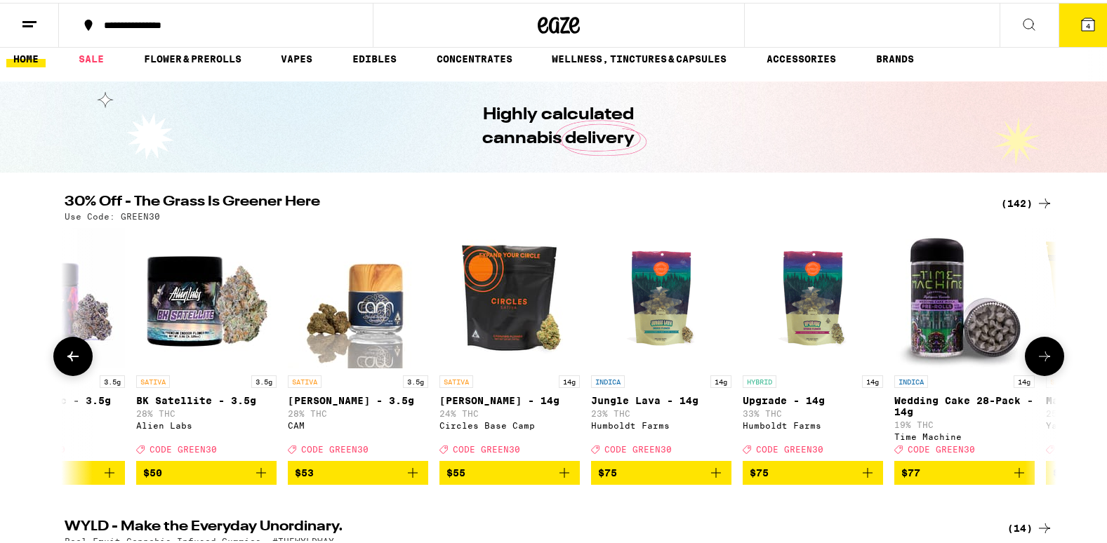
scroll to position [0, 20050]
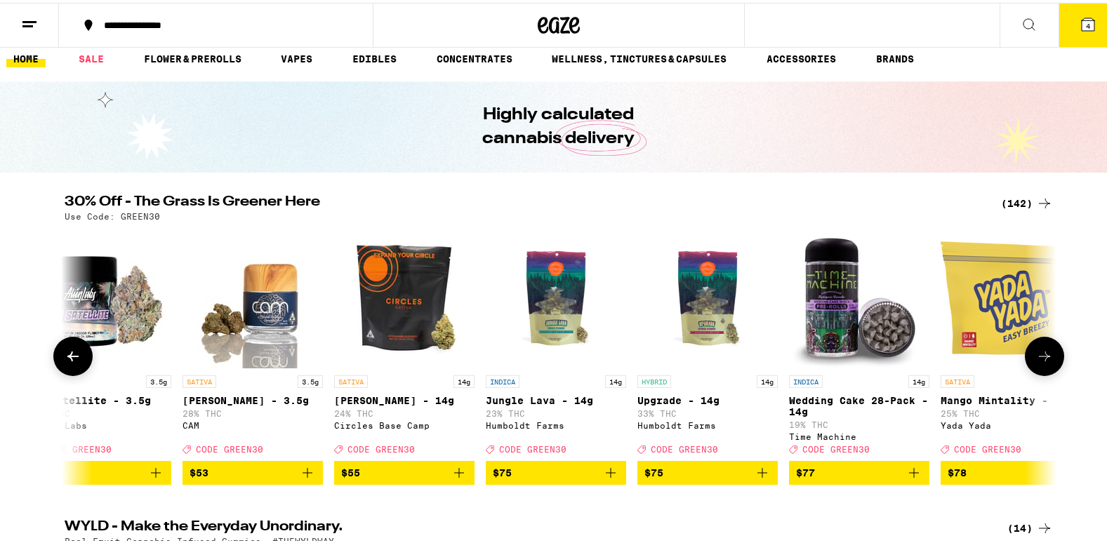
click at [1041, 359] on icon at bounding box center [1044, 354] width 11 height 10
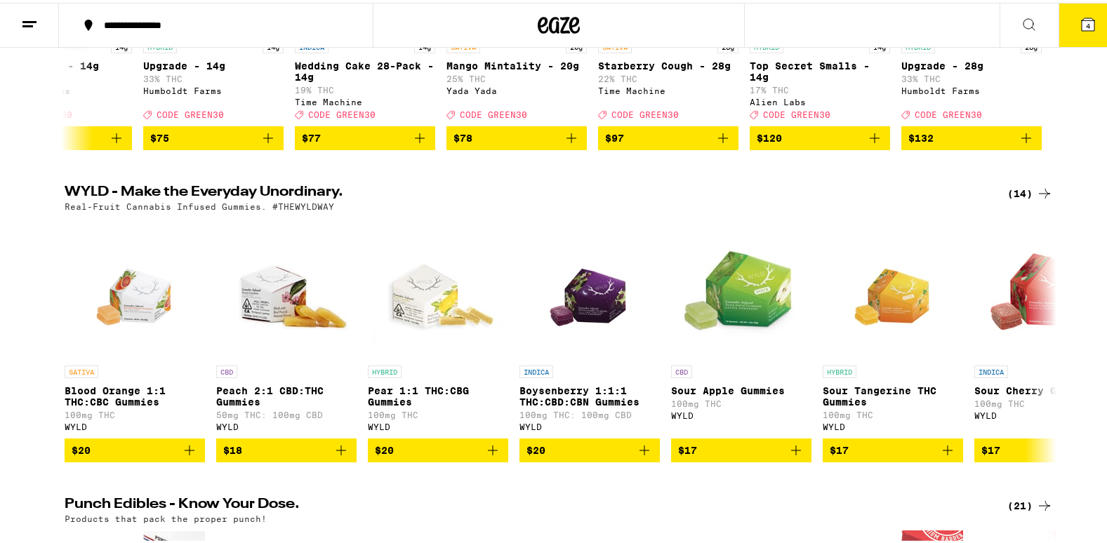
scroll to position [352, 0]
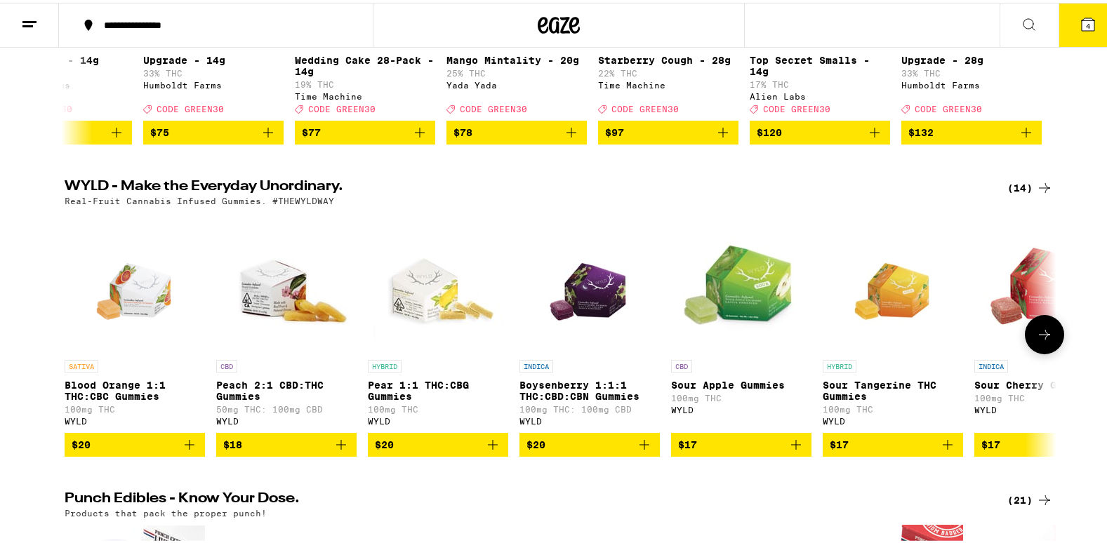
click at [1044, 340] on icon at bounding box center [1044, 332] width 17 height 17
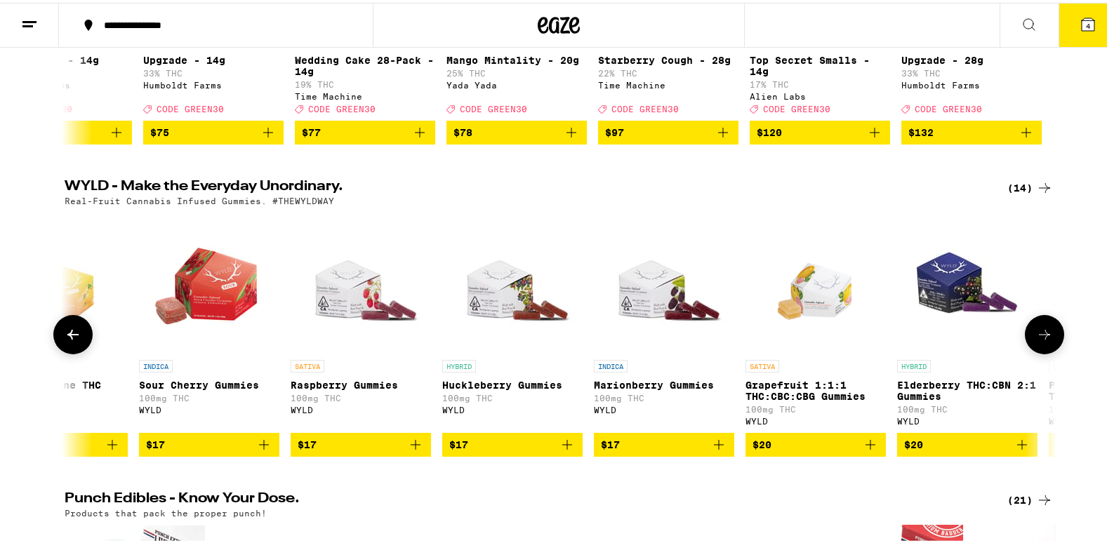
click at [1044, 340] on icon at bounding box center [1044, 332] width 17 height 17
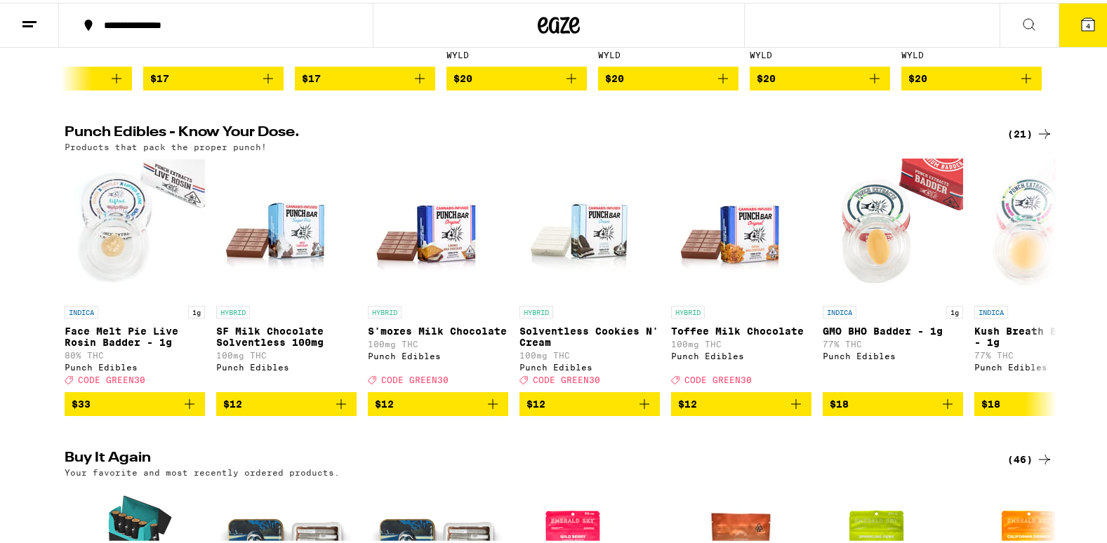
scroll to position [719, 0]
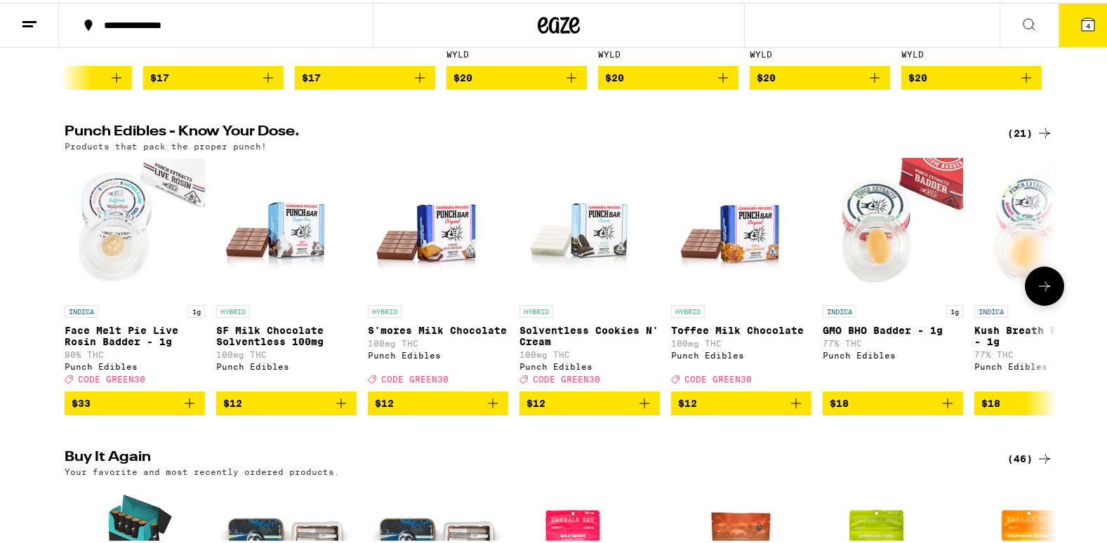
click at [1042, 303] on button at bounding box center [1044, 283] width 39 height 39
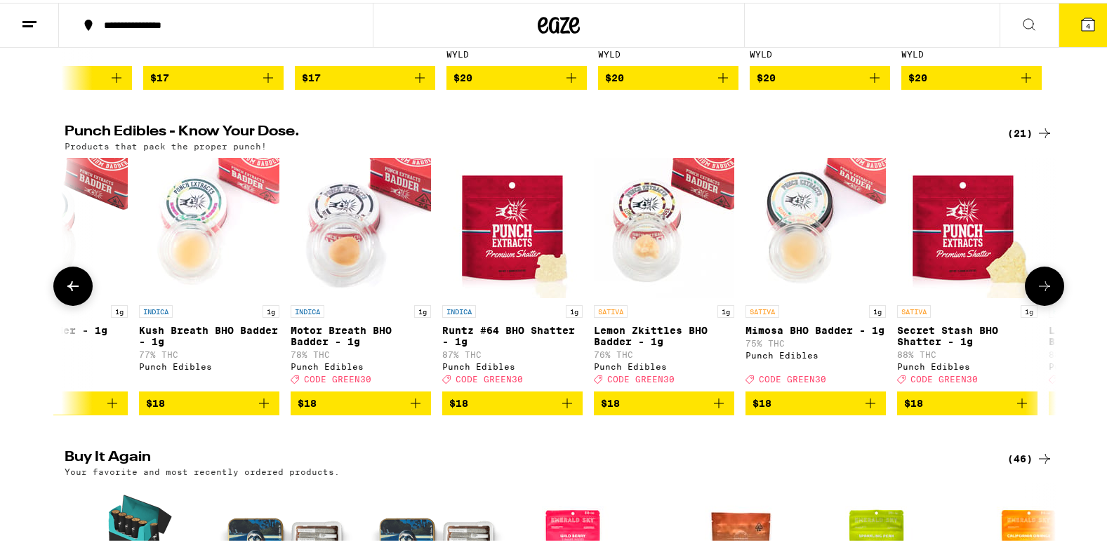
click at [1042, 303] on button at bounding box center [1044, 283] width 39 height 39
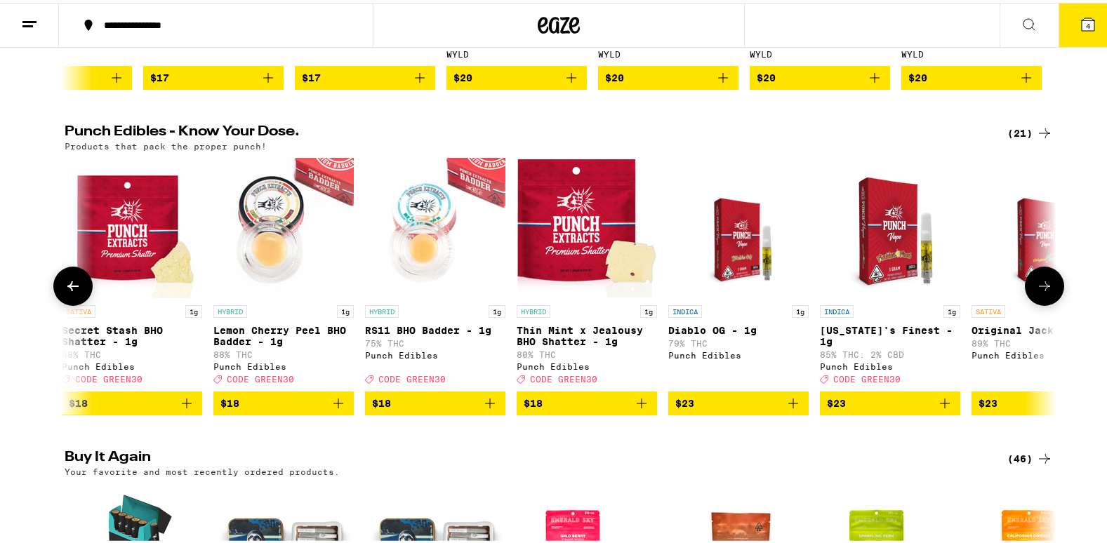
click at [1042, 303] on button at bounding box center [1044, 283] width 39 height 39
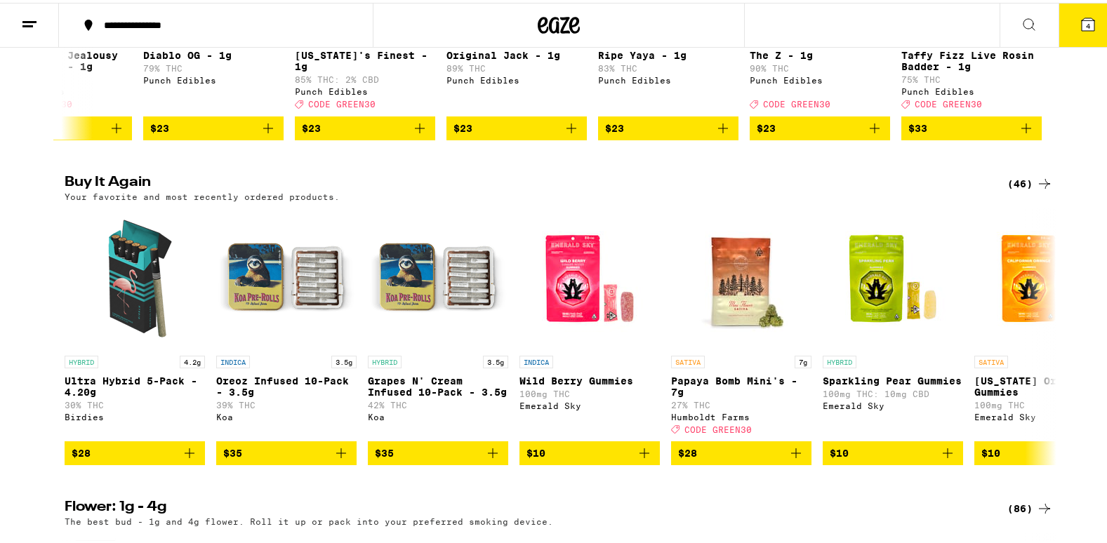
scroll to position [1002, 0]
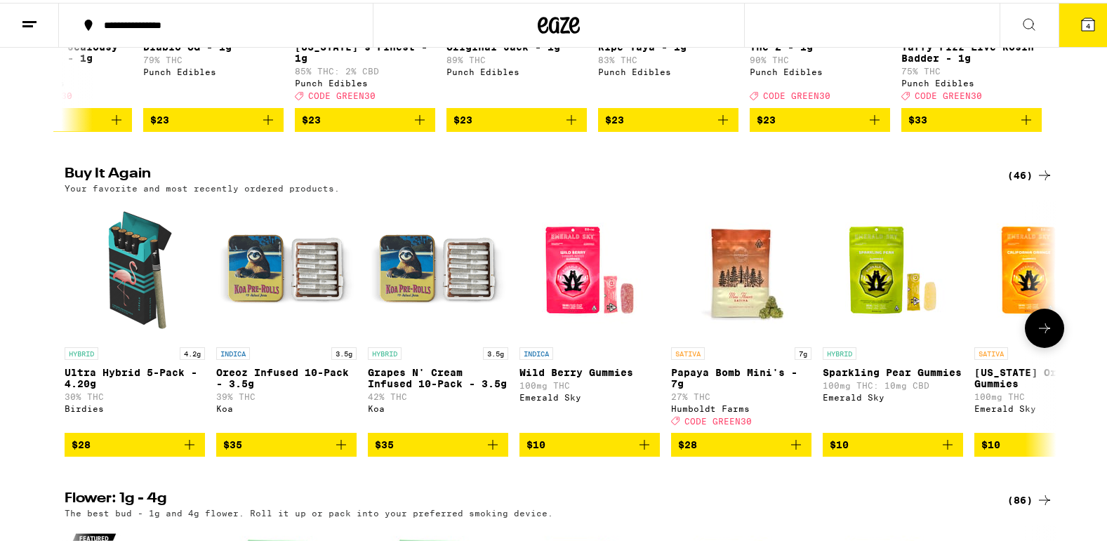
click at [1051, 345] on button at bounding box center [1044, 325] width 39 height 39
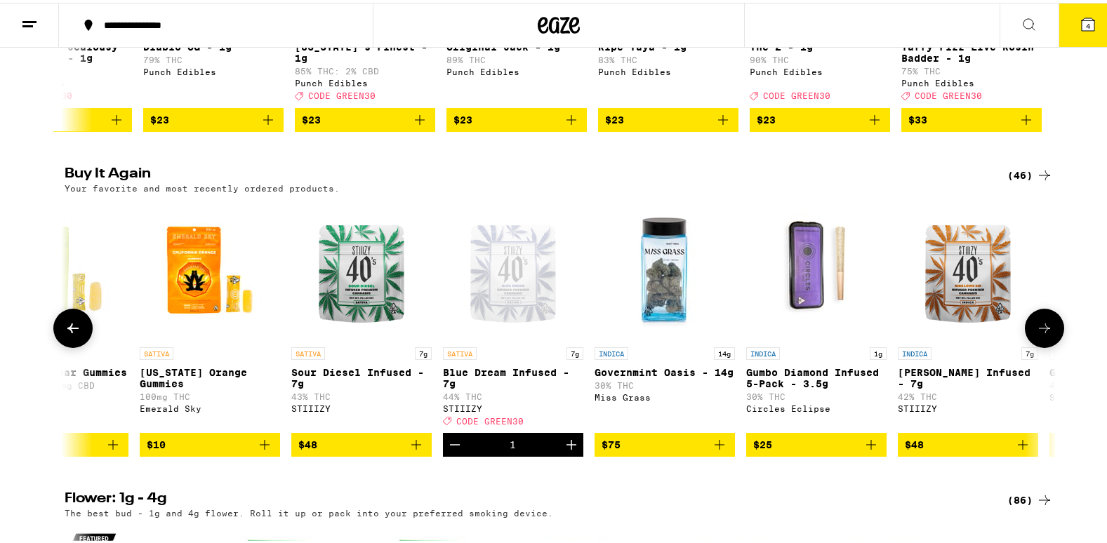
scroll to position [0, 835]
click at [1051, 345] on button at bounding box center [1044, 325] width 39 height 39
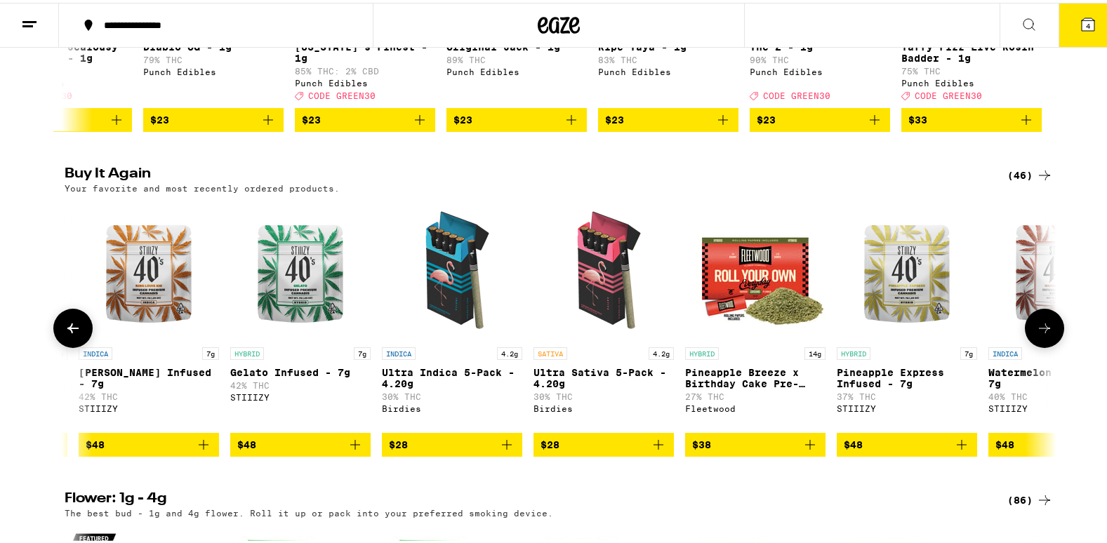
scroll to position [0, 1671]
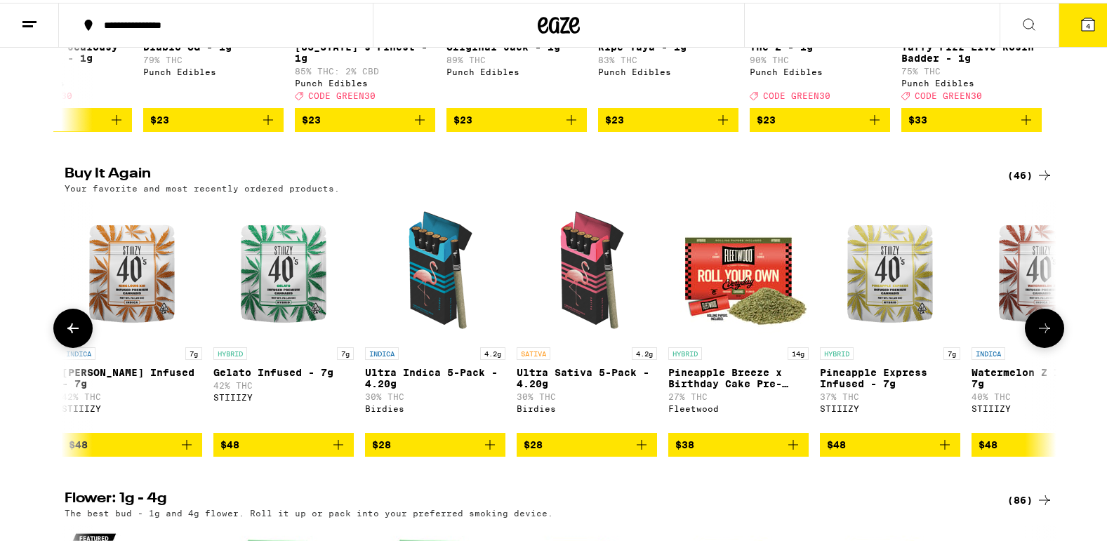
click at [1051, 345] on button at bounding box center [1044, 325] width 39 height 39
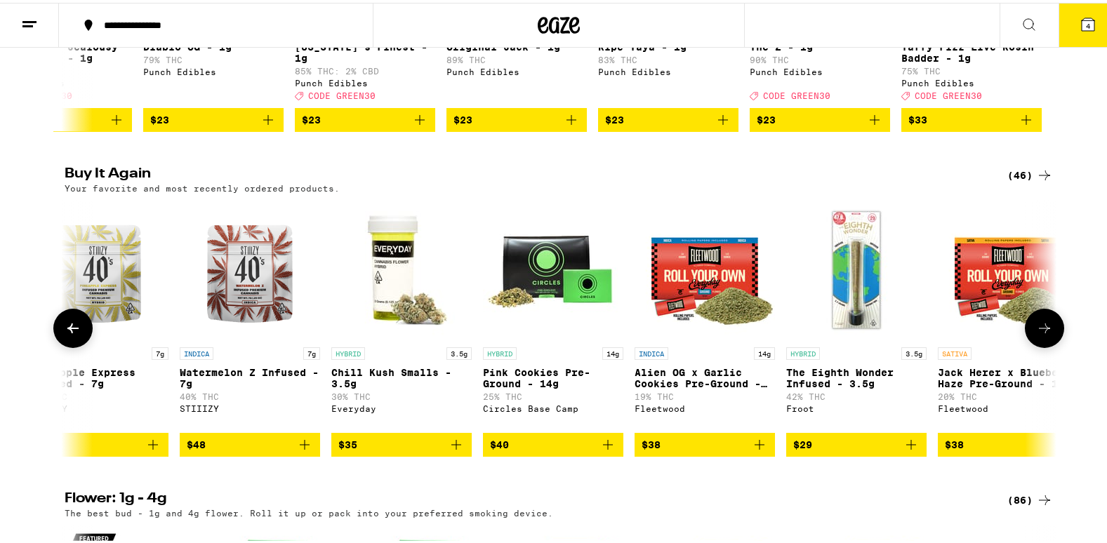
scroll to position [0, 2506]
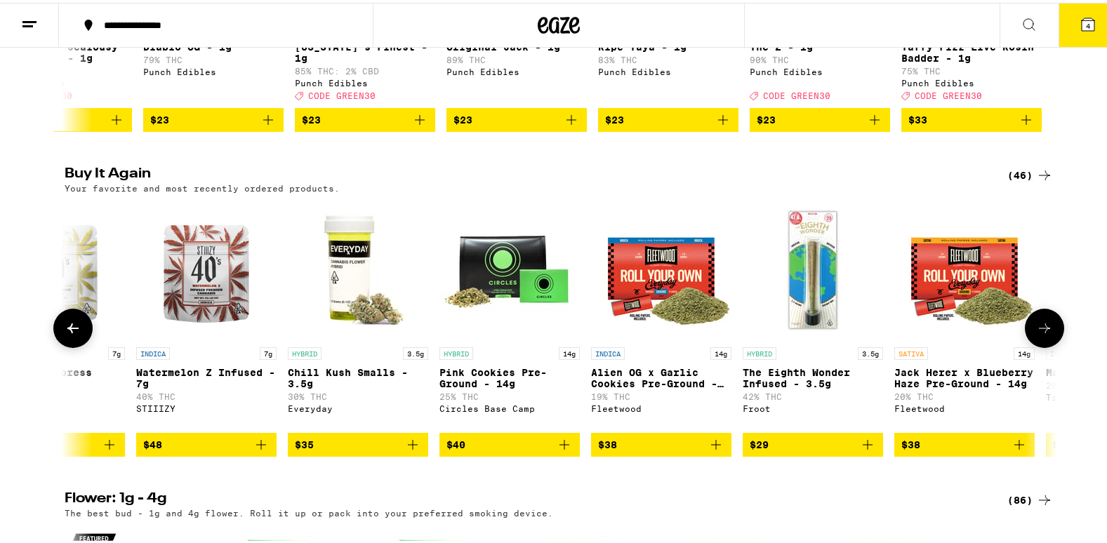
click at [1050, 345] on button at bounding box center [1044, 325] width 39 height 39
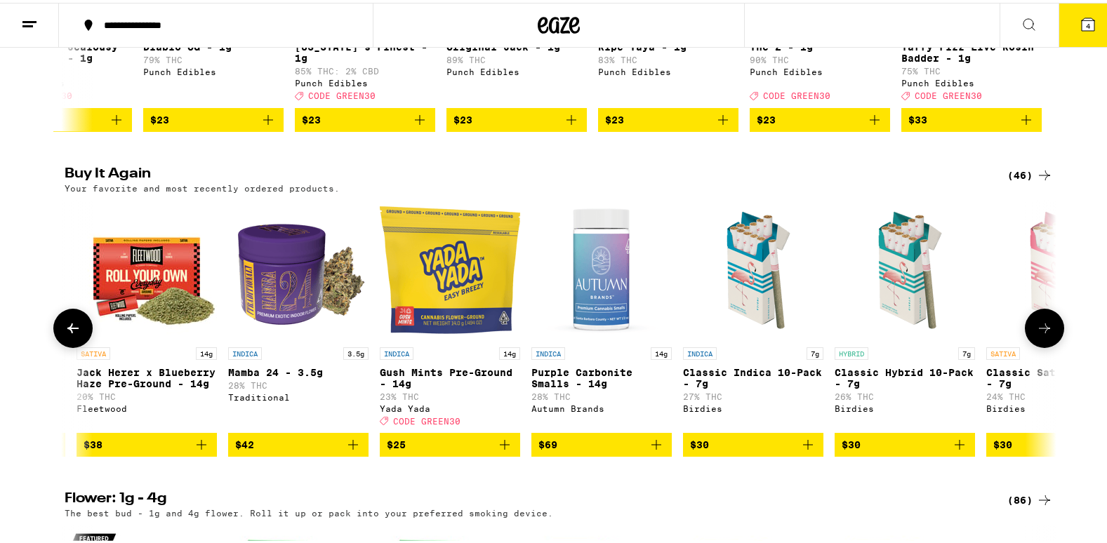
scroll to position [0, 3342]
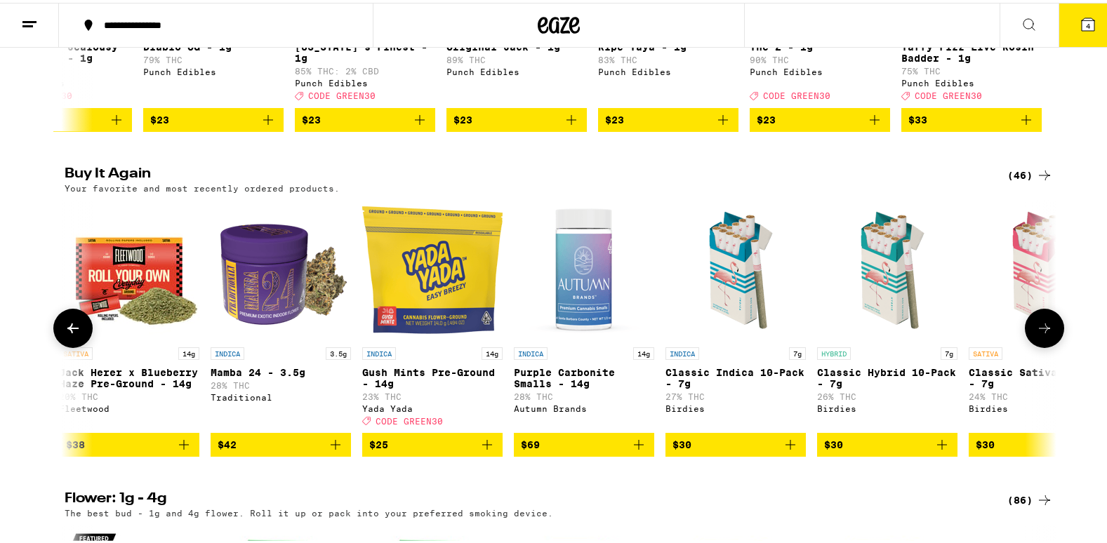
click at [1050, 345] on button at bounding box center [1044, 325] width 39 height 39
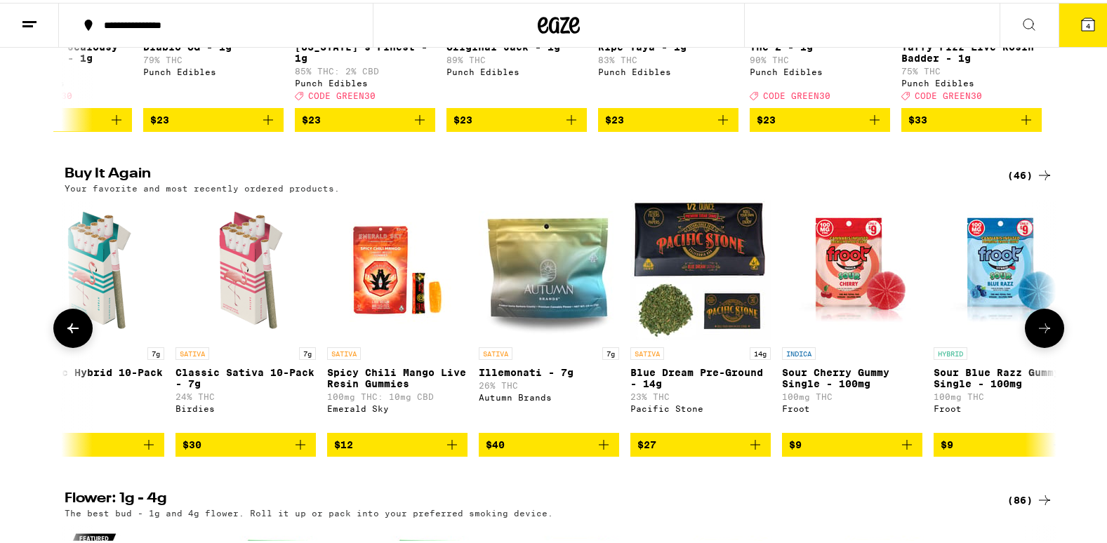
scroll to position [0, 4177]
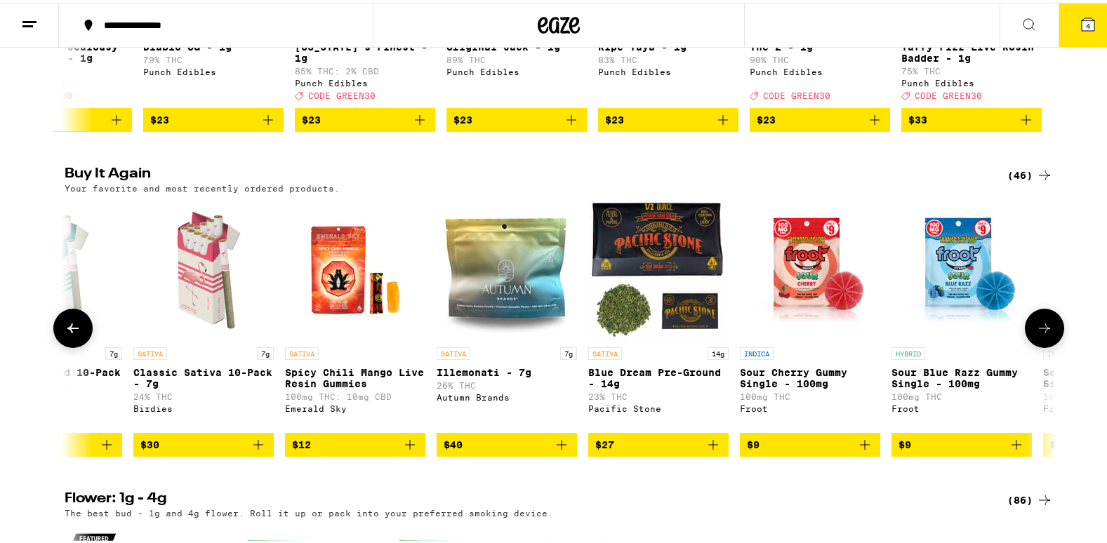
click at [1050, 345] on button at bounding box center [1044, 325] width 39 height 39
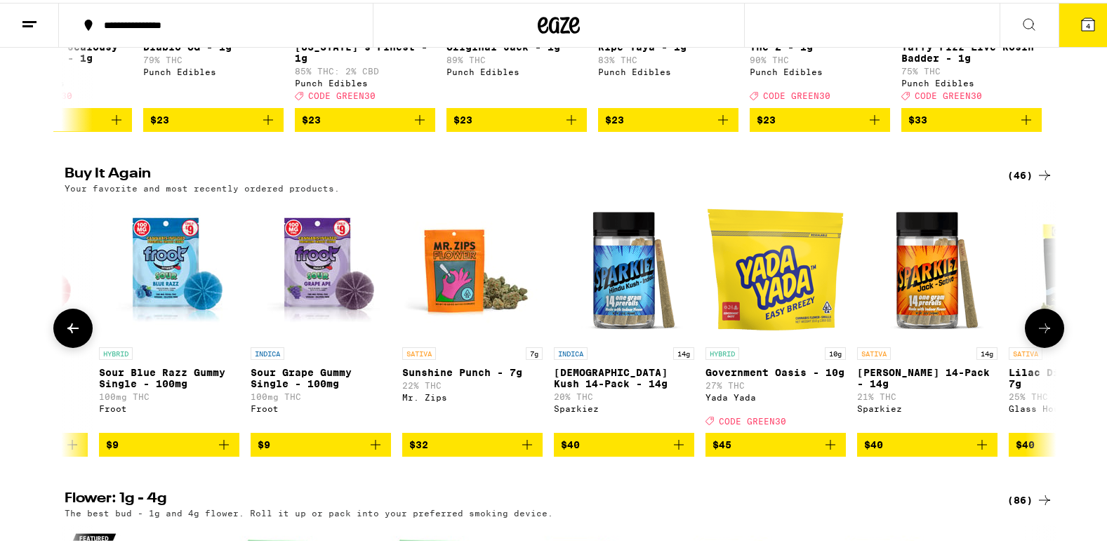
scroll to position [0, 5012]
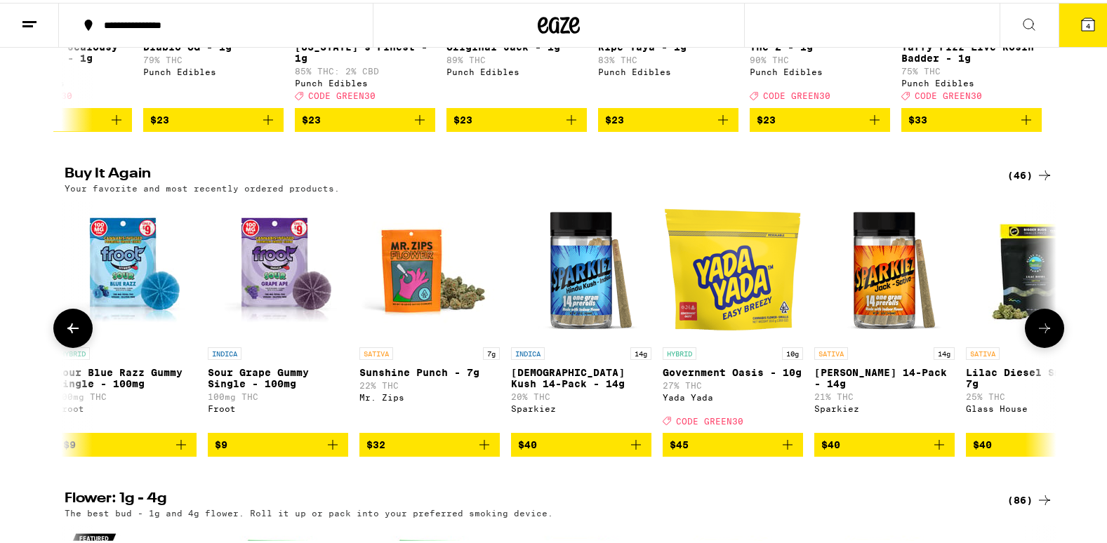
click at [1049, 345] on button at bounding box center [1044, 325] width 39 height 39
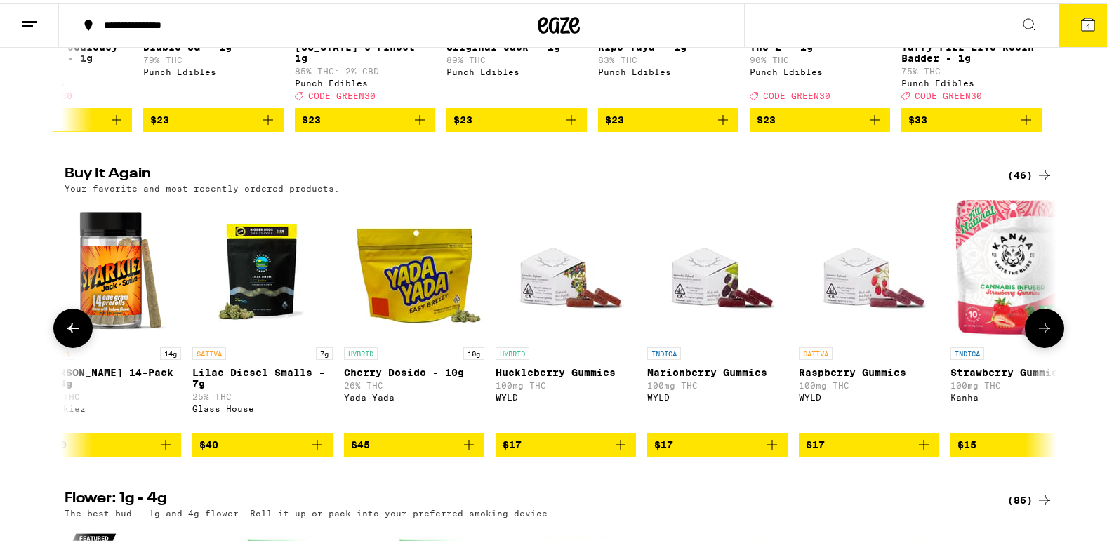
scroll to position [0, 5848]
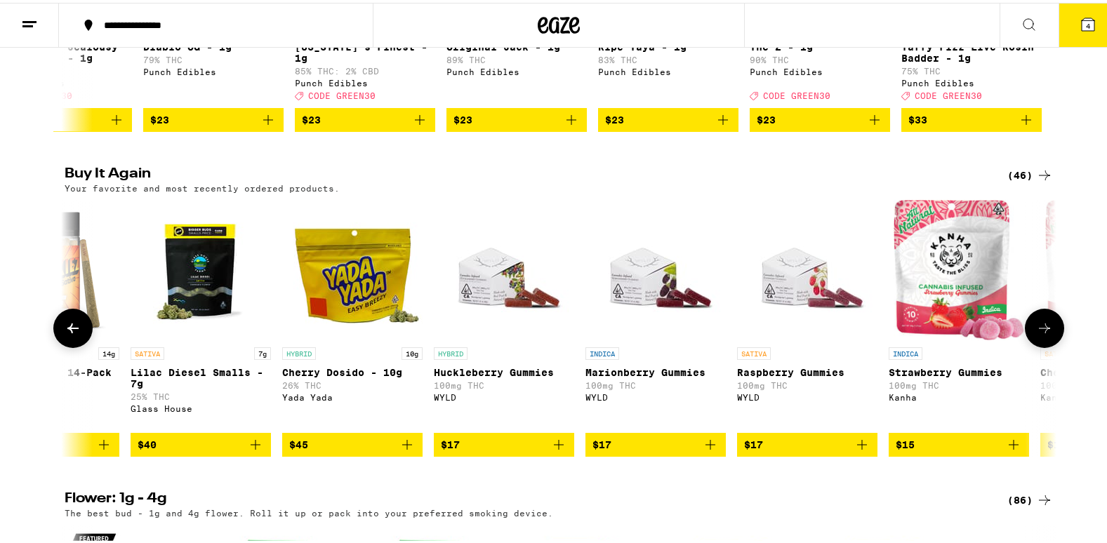
click at [1049, 345] on button at bounding box center [1044, 325] width 39 height 39
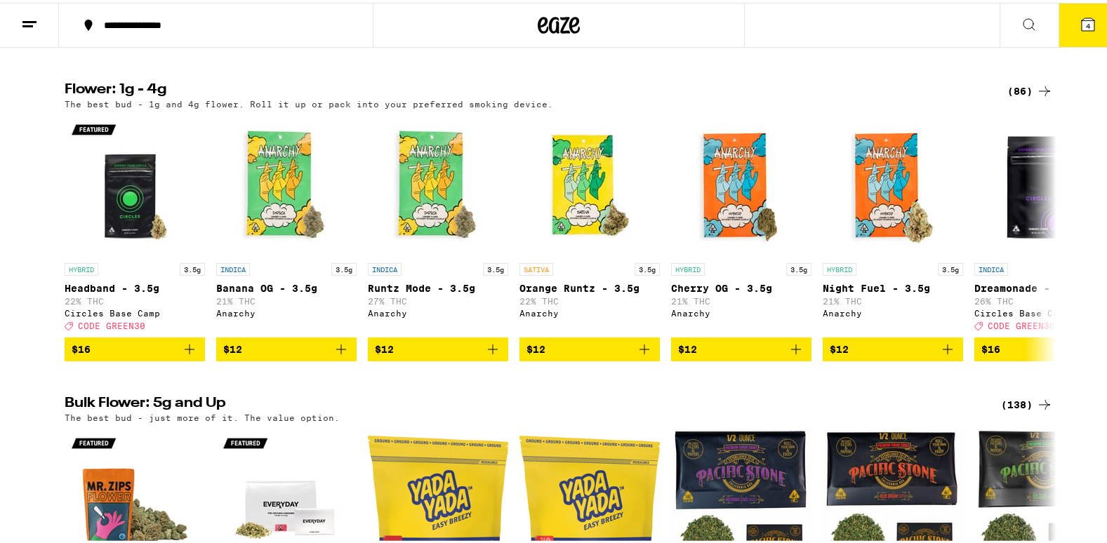
scroll to position [1415, 0]
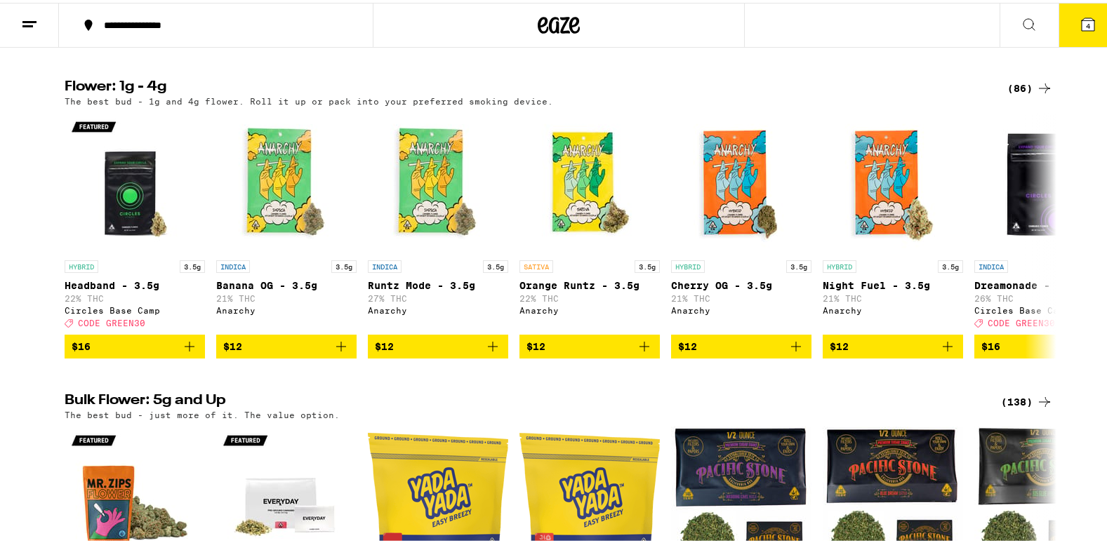
click at [1080, 23] on icon at bounding box center [1088, 21] width 17 height 17
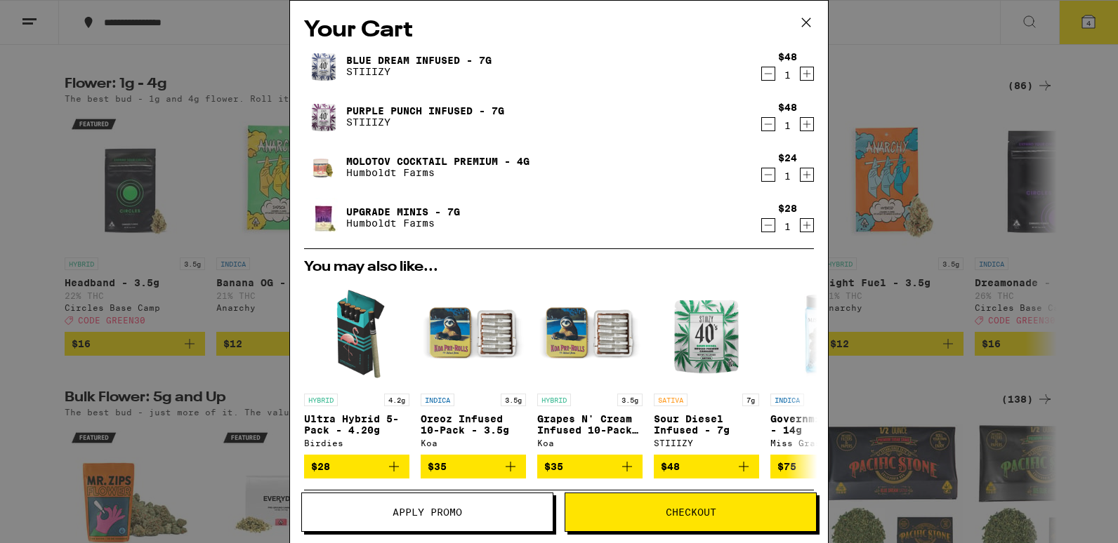
click at [800, 231] on icon "Increment" at bounding box center [806, 225] width 13 height 17
click at [762, 173] on icon "Decrement" at bounding box center [768, 174] width 13 height 17
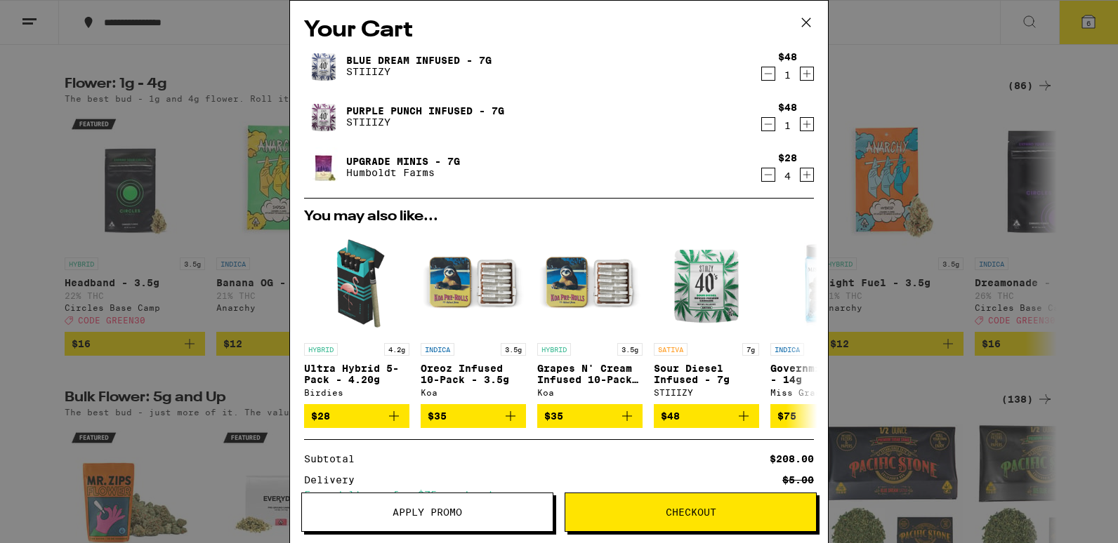
click at [762, 125] on icon "Decrement" at bounding box center [768, 124] width 13 height 17
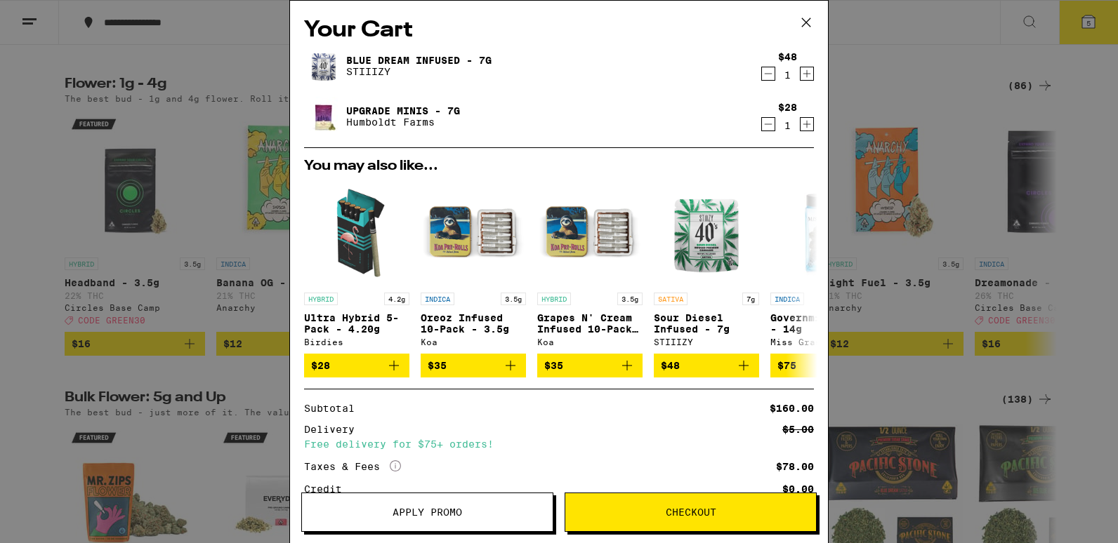
click at [762, 74] on icon "Decrement" at bounding box center [768, 73] width 13 height 17
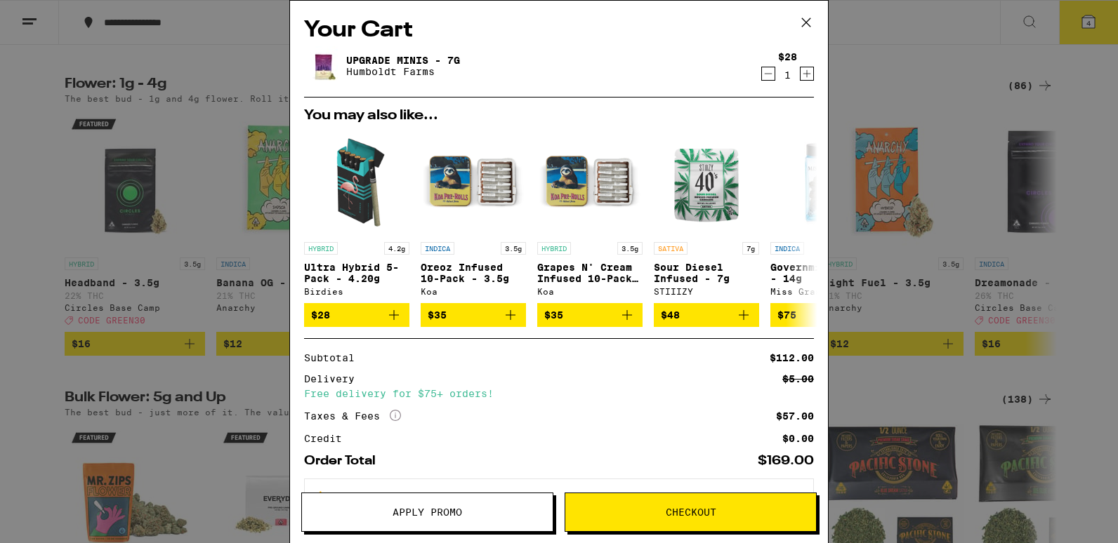
click at [419, 505] on button "Apply Promo" at bounding box center [427, 512] width 252 height 39
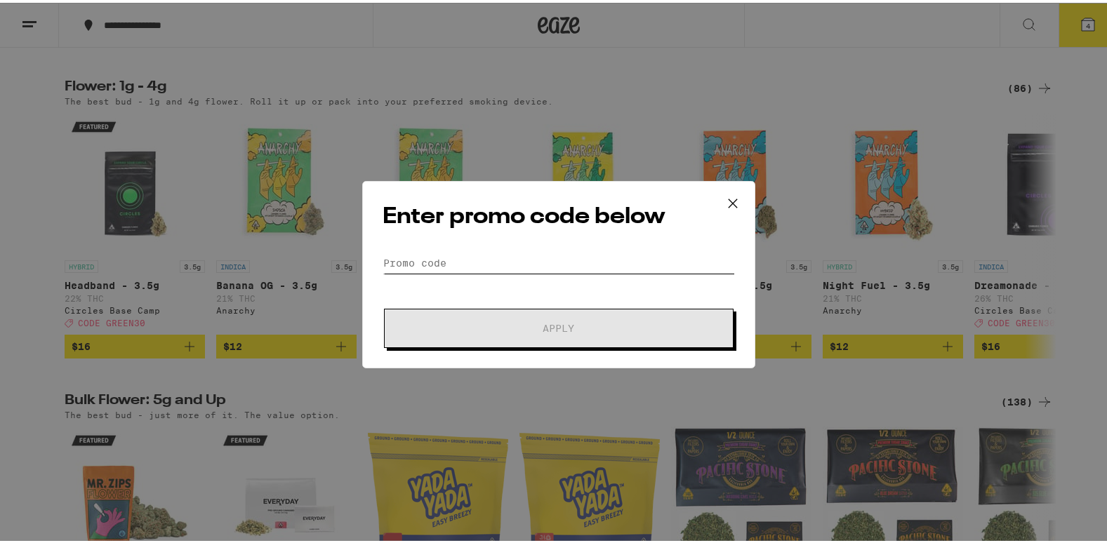
click at [547, 260] on input "Promo Code" at bounding box center [559, 260] width 352 height 21
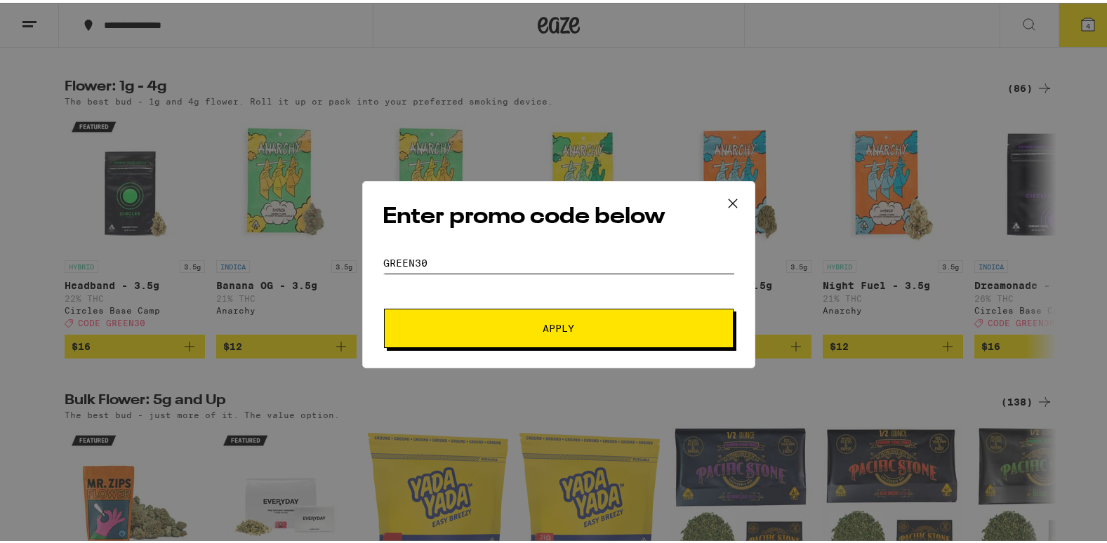
type input "GREEN30"
click at [614, 336] on button "Apply" at bounding box center [559, 325] width 350 height 39
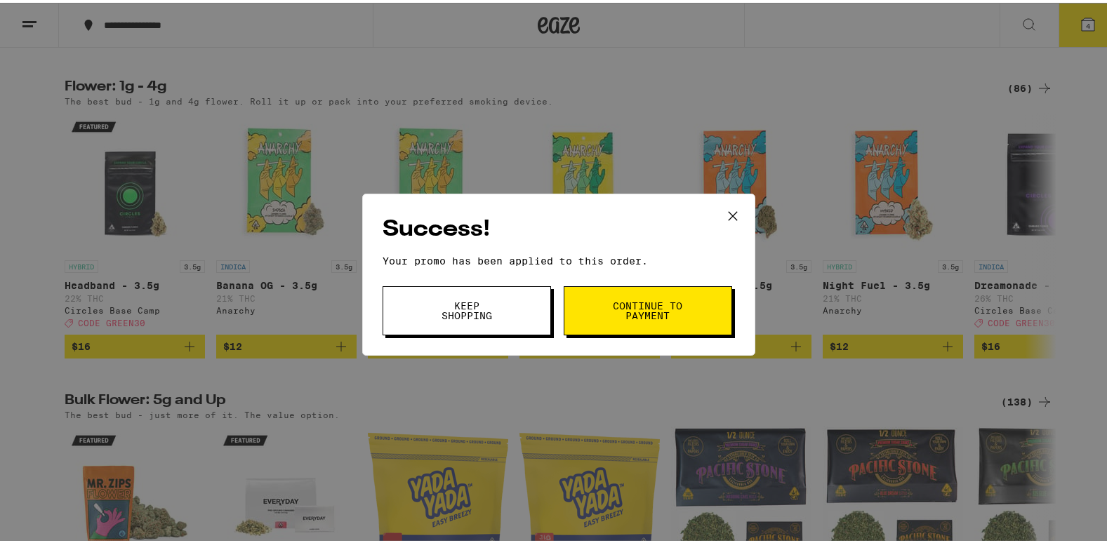
click at [724, 214] on icon at bounding box center [732, 213] width 21 height 21
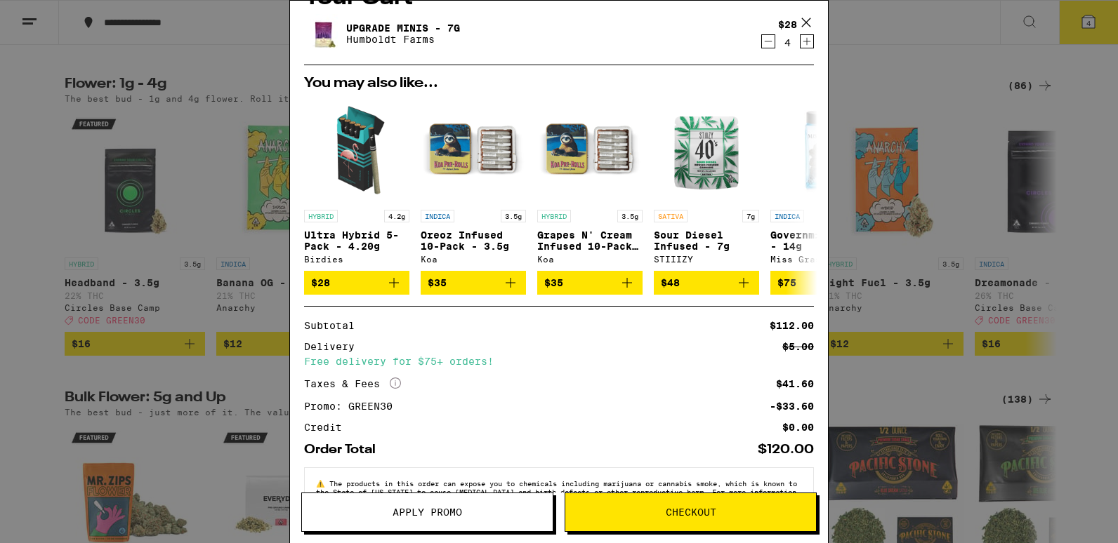
scroll to position [81, 0]
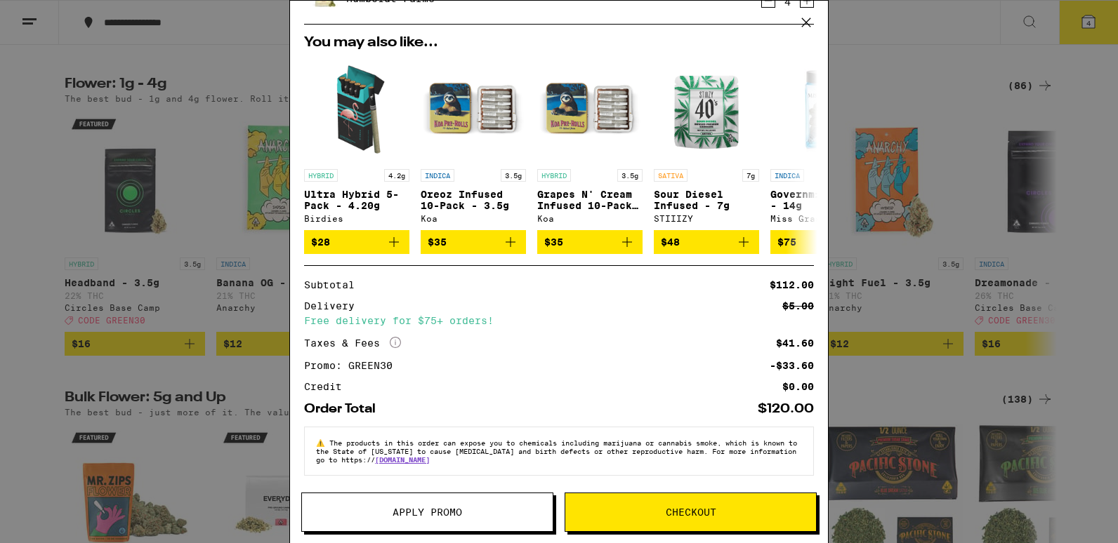
click at [750, 520] on button "Checkout" at bounding box center [690, 512] width 252 height 39
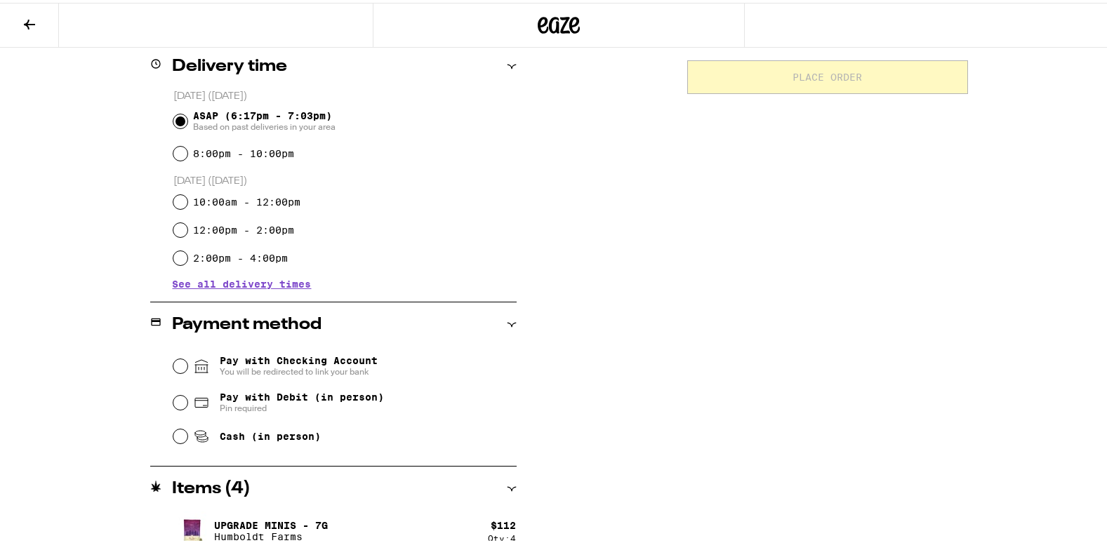
scroll to position [366, 0]
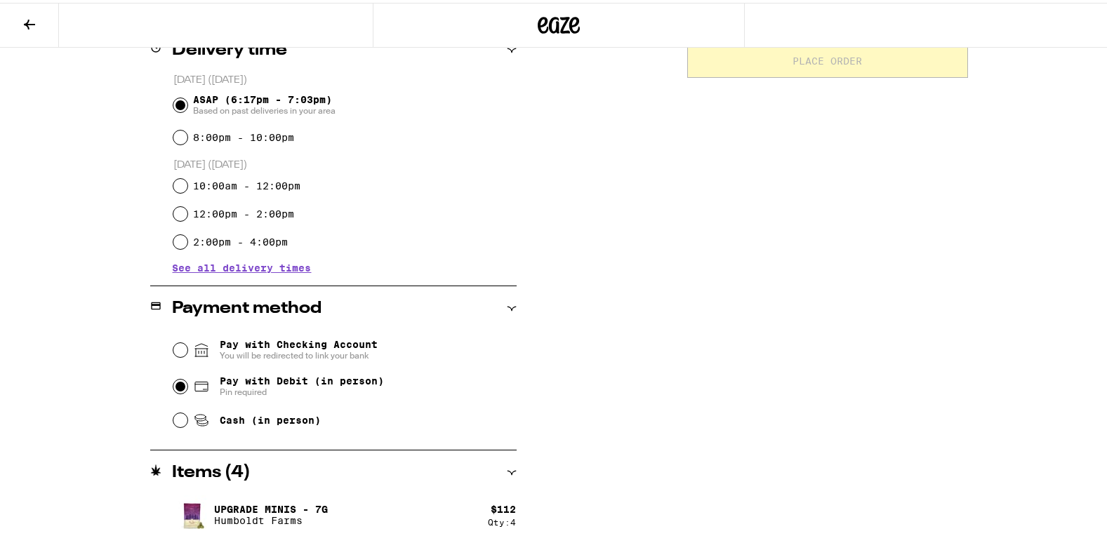
click at [173, 385] on input "Pay with Debit (in person) Pin required" at bounding box center [180, 384] width 14 height 14
radio input "true"
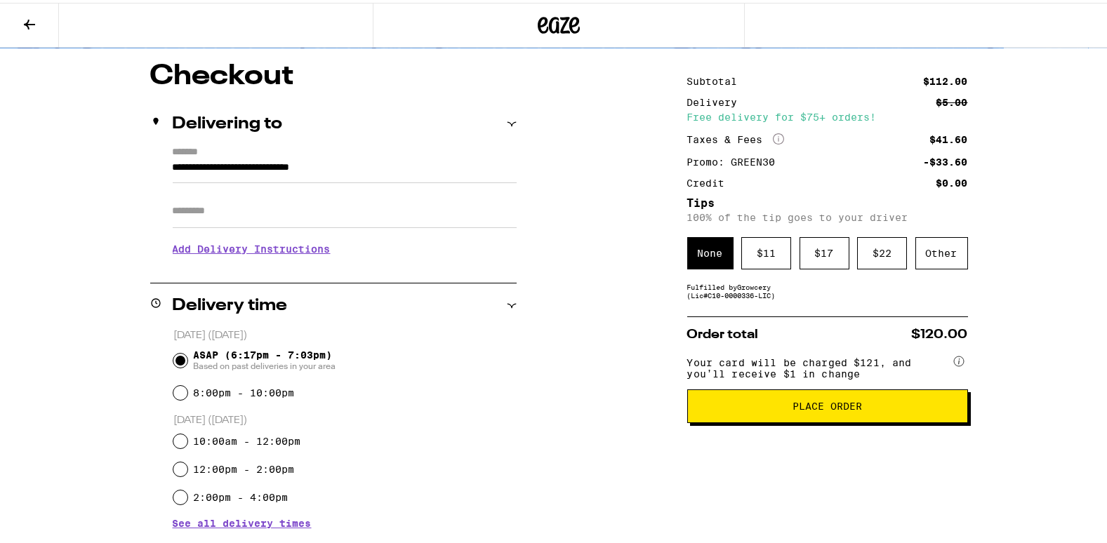
scroll to position [101, 0]
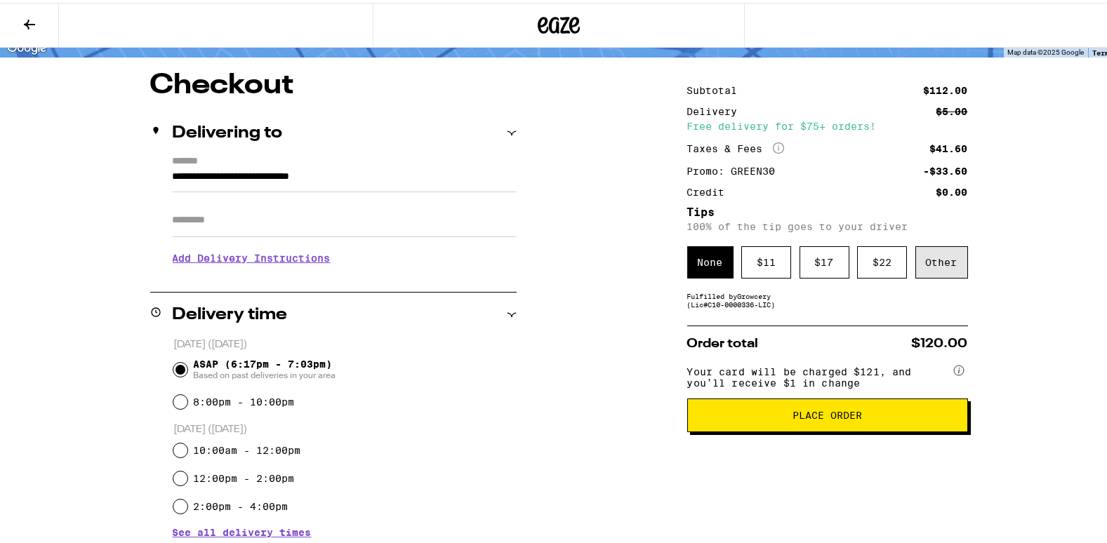
click at [942, 274] on div "Other" at bounding box center [941, 260] width 53 height 32
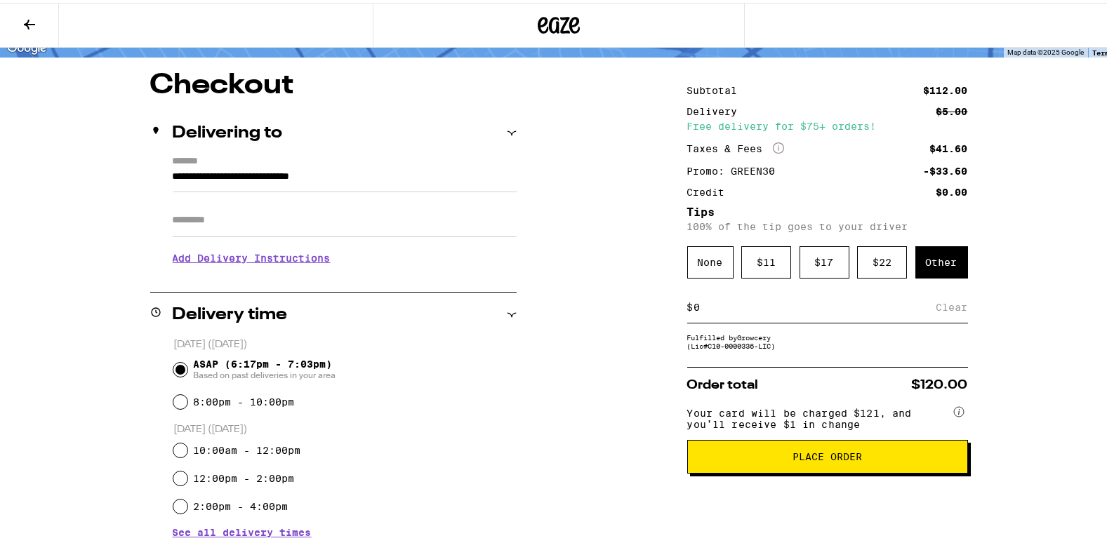
click at [787, 311] on input at bounding box center [815, 304] width 243 height 13
type input "8"
click at [950, 312] on div "Save" at bounding box center [955, 304] width 25 height 31
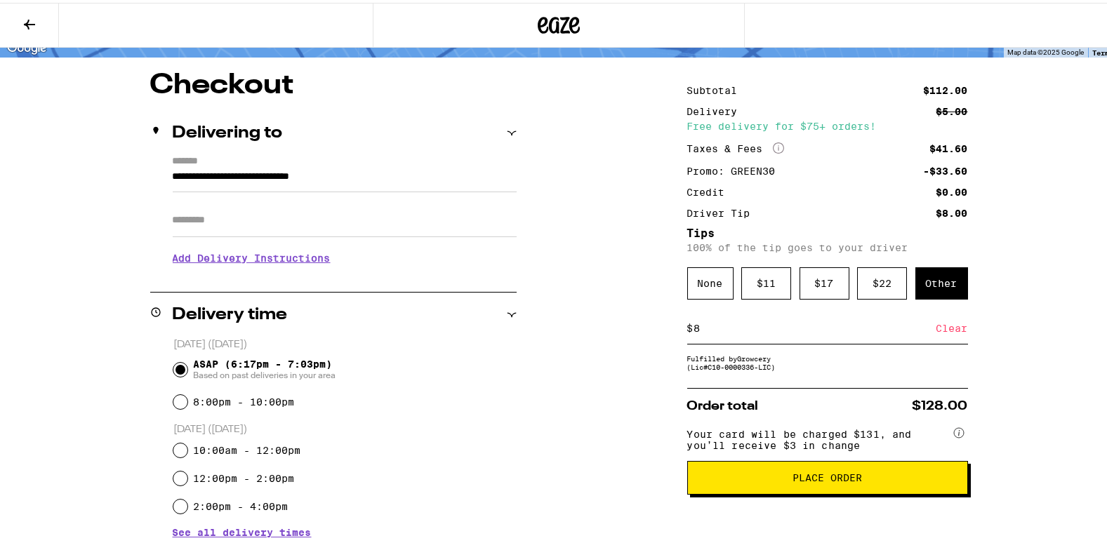
click at [835, 332] on input "8" at bounding box center [815, 325] width 243 height 13
type input "9"
click at [949, 328] on div "Save" at bounding box center [955, 325] width 25 height 31
click at [817, 325] on input "9" at bounding box center [815, 325] width 243 height 13
type input "10"
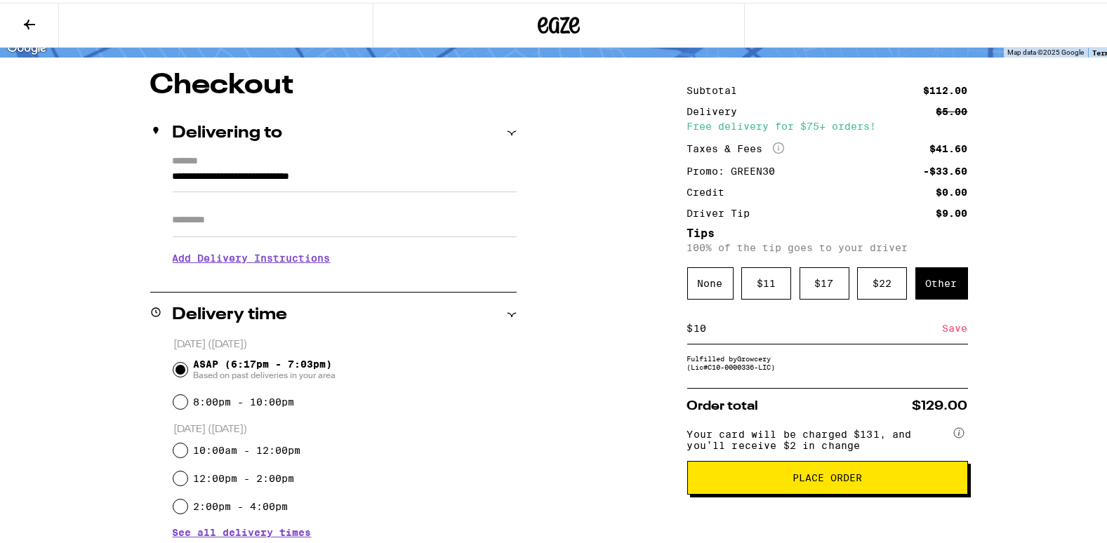
click at [956, 334] on div "Save" at bounding box center [955, 325] width 25 height 31
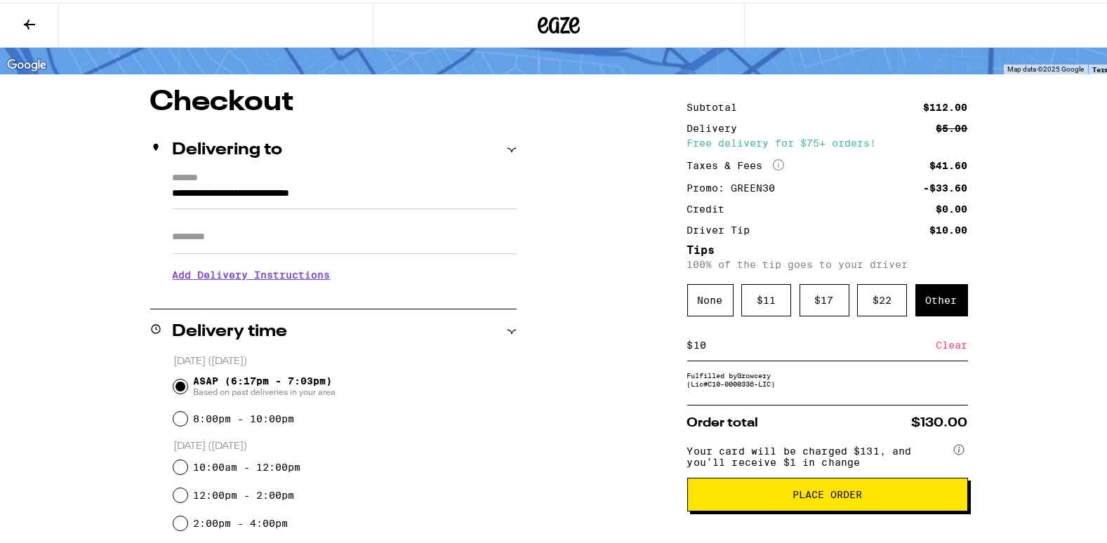
scroll to position [82, 0]
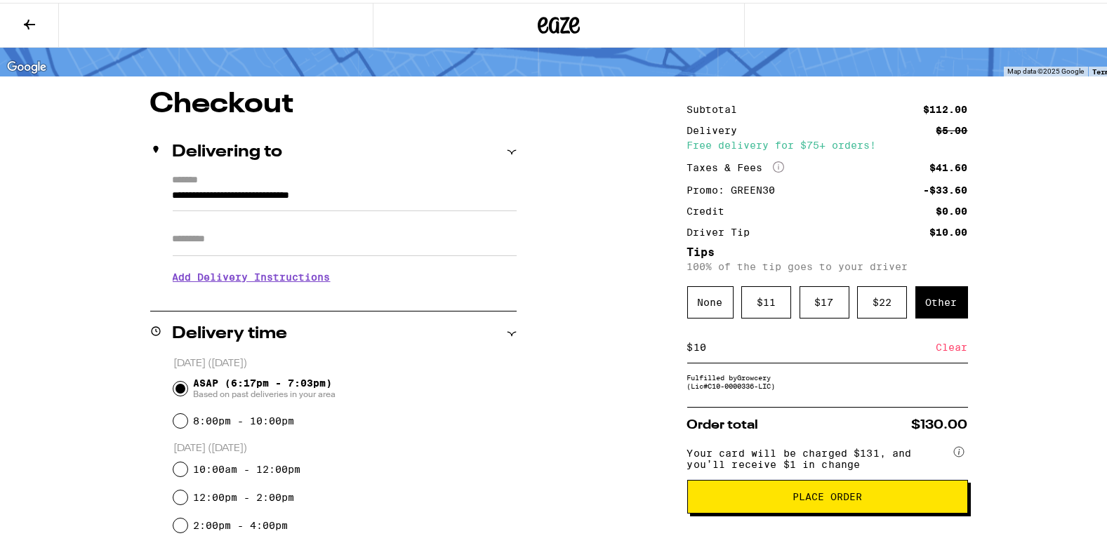
click at [913, 510] on button "Place Order" at bounding box center [827, 494] width 281 height 34
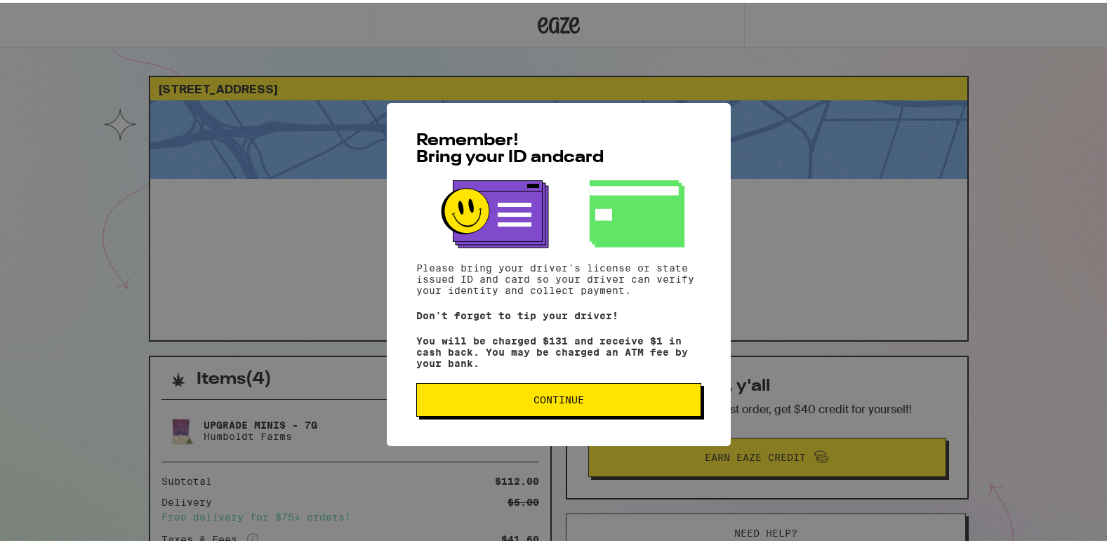
click at [608, 399] on span "Continue" at bounding box center [558, 397] width 261 height 10
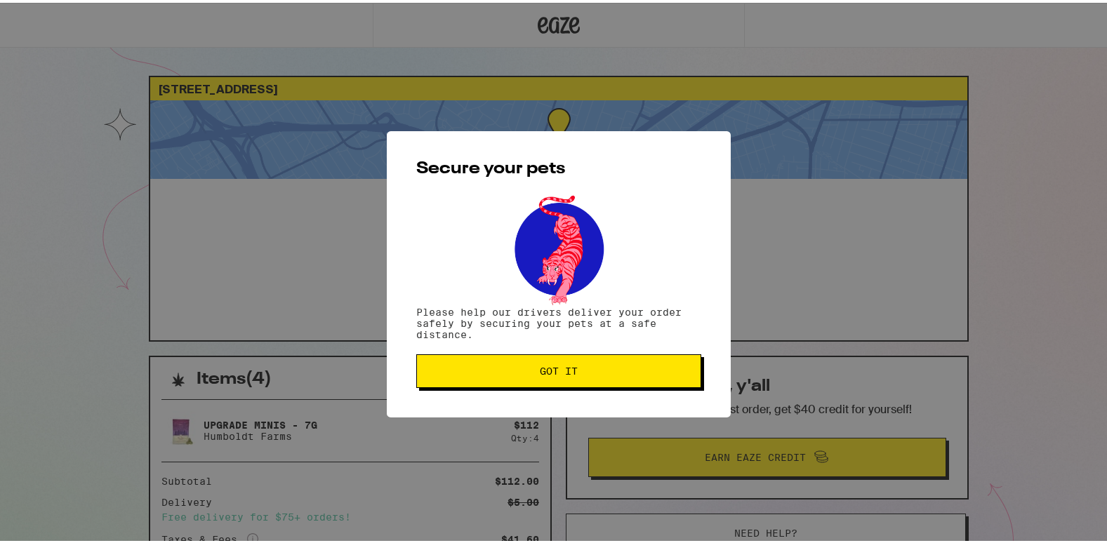
click at [599, 373] on span "Got it" at bounding box center [558, 369] width 261 height 10
